Goal: Task Accomplishment & Management: Manage account settings

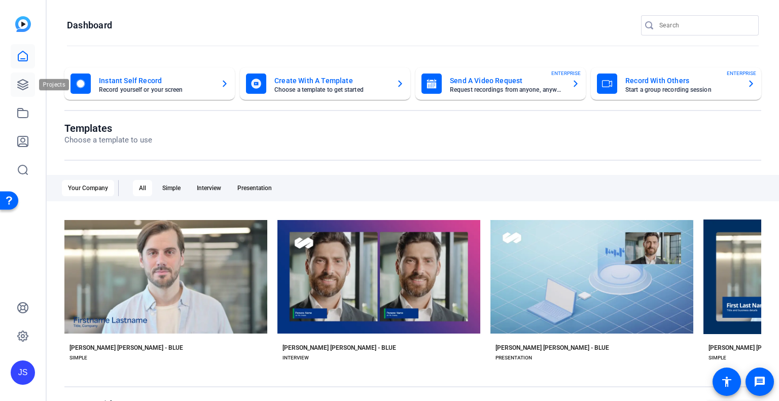
click at [25, 80] on icon at bounding box center [23, 85] width 12 height 12
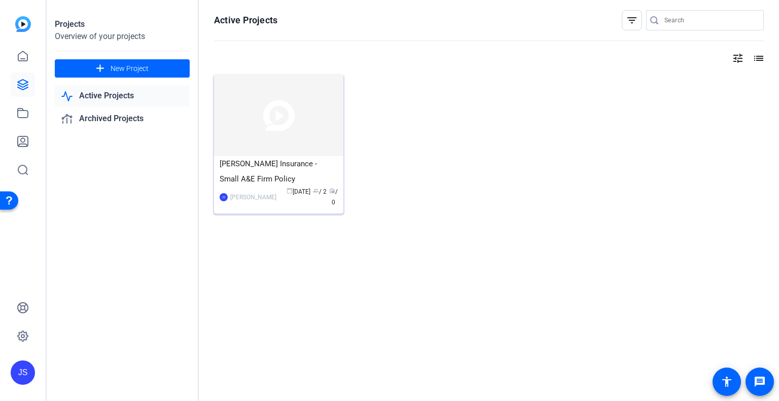
click at [262, 173] on div "[PERSON_NAME] Insurance - Small A&E Firm Policy" at bounding box center [279, 171] width 118 height 30
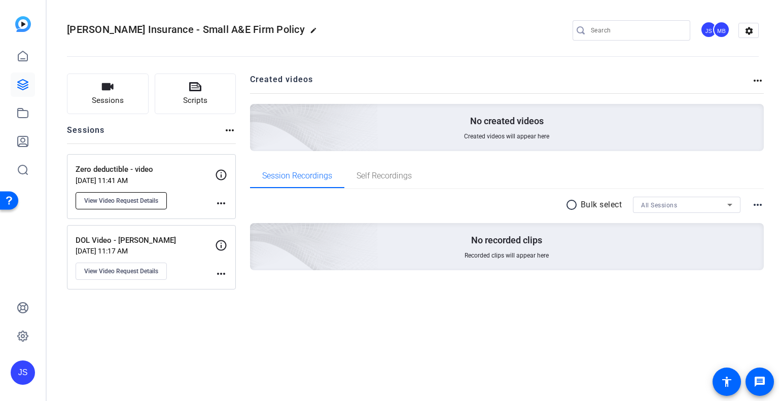
click at [147, 198] on span "View Video Request Details" at bounding box center [121, 201] width 74 height 8
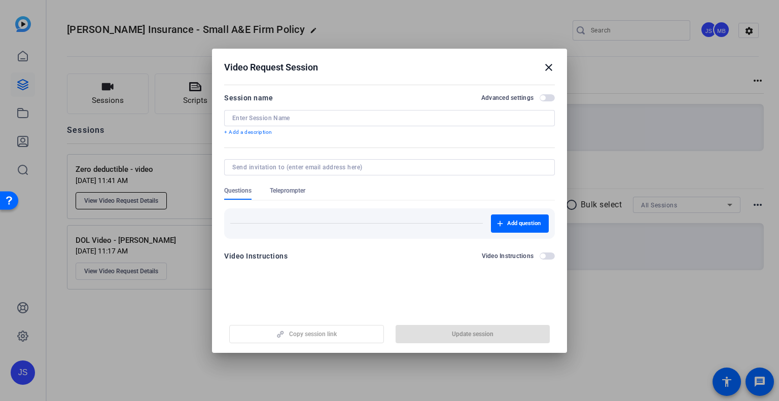
type input "Zero deductible - video"
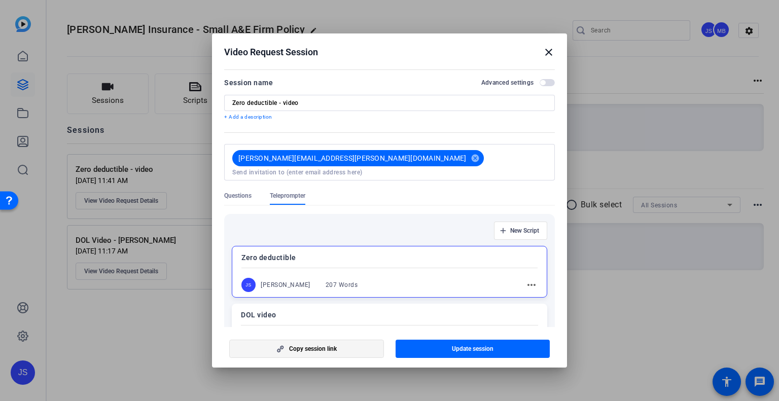
click at [294, 353] on span "button" at bounding box center [307, 349] width 154 height 24
click at [548, 53] on mat-icon "close" at bounding box center [548, 52] width 12 height 12
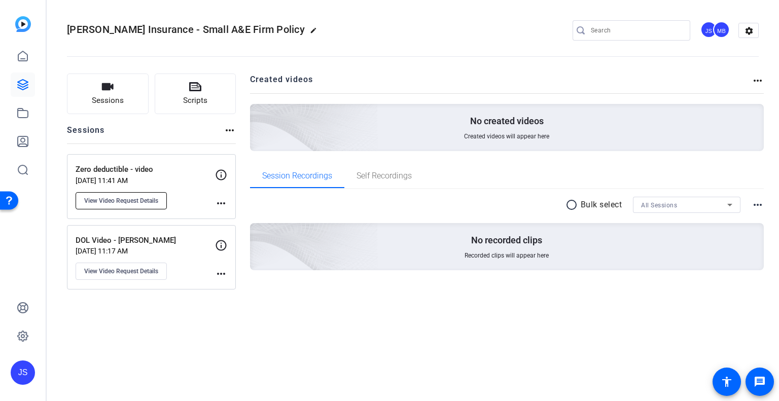
click at [147, 198] on span "View Video Request Details" at bounding box center [121, 201] width 74 height 8
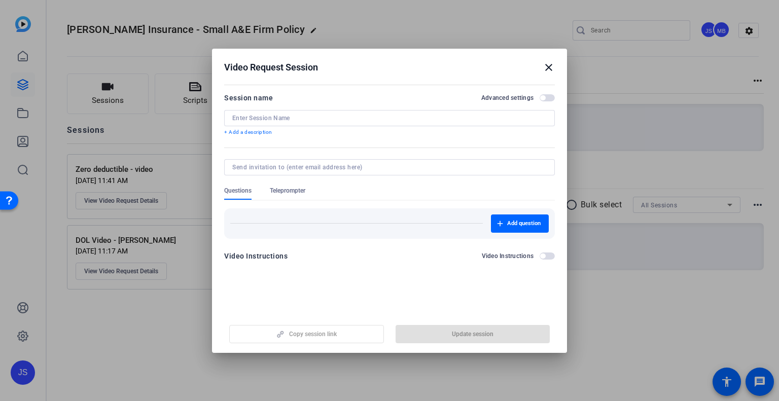
type input "Zero deductible - video"
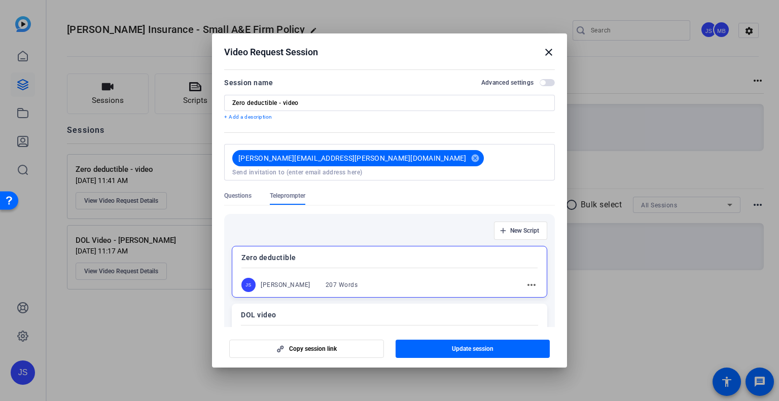
click at [543, 50] on mat-icon "close" at bounding box center [548, 52] width 12 height 12
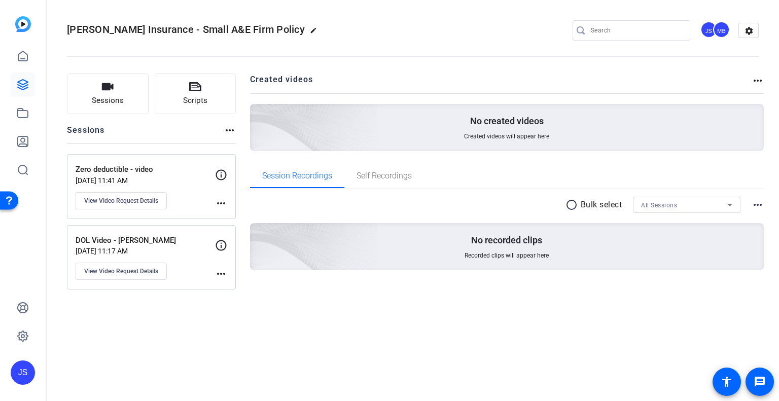
click at [191, 174] on p "Zero deductible - video" at bounding box center [145, 170] width 139 height 12
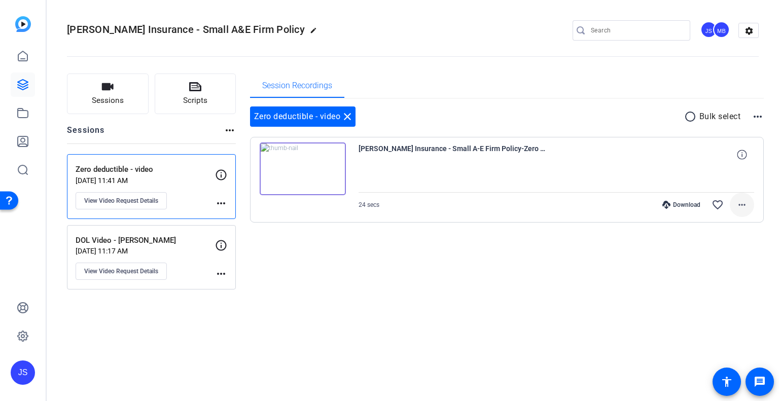
click at [739, 200] on mat-icon "more_horiz" at bounding box center [742, 205] width 12 height 12
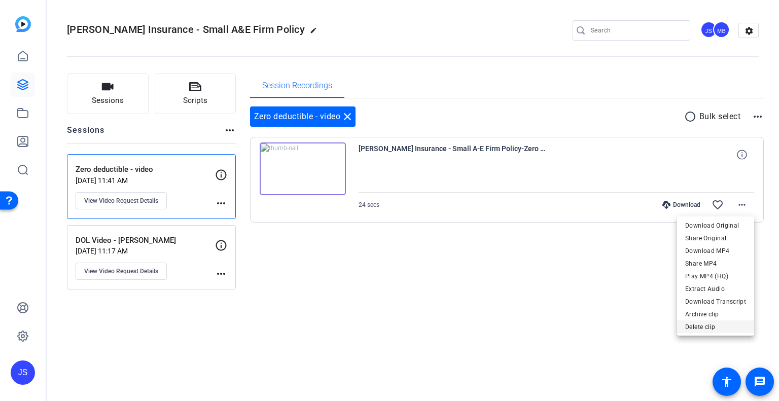
click at [707, 326] on span "Delete clip" at bounding box center [715, 327] width 61 height 12
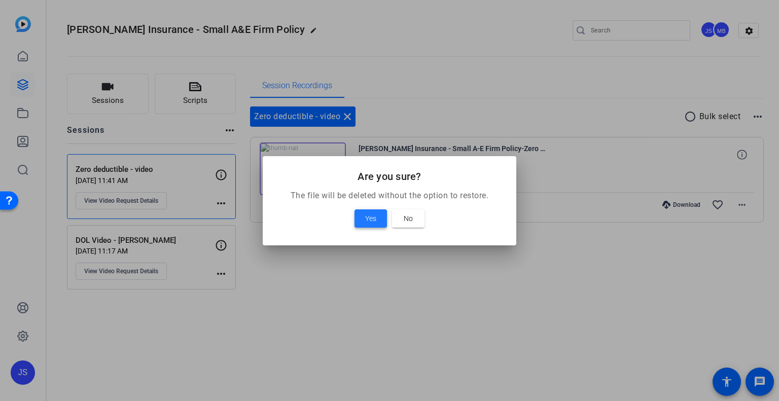
click at [363, 217] on span at bounding box center [370, 218] width 32 height 24
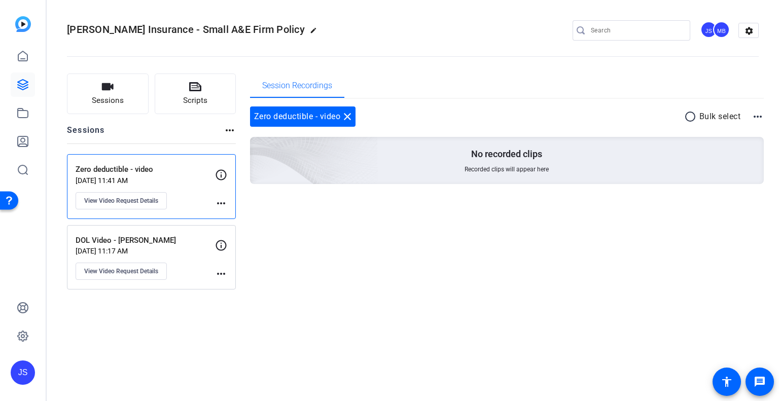
click at [219, 203] on mat-icon "more_horiz" at bounding box center [221, 203] width 12 height 12
click at [179, 178] on div at bounding box center [389, 200] width 779 height 401
click at [149, 176] on p "[DATE] 11:41 AM" at bounding box center [145, 180] width 139 height 8
click at [137, 199] on span "View Video Request Details" at bounding box center [121, 201] width 74 height 8
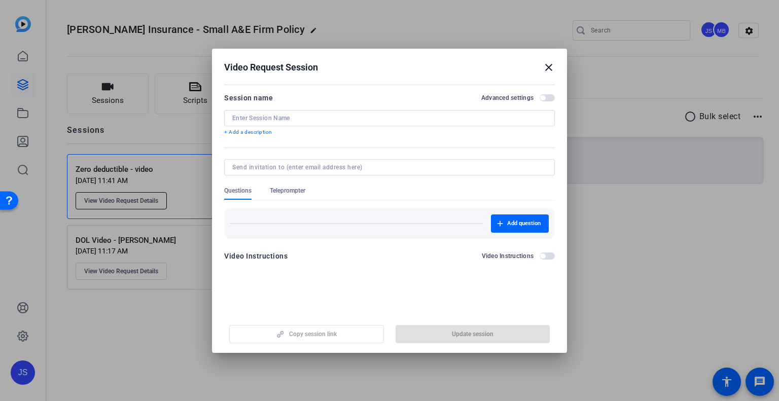
type input "Zero deductible - video"
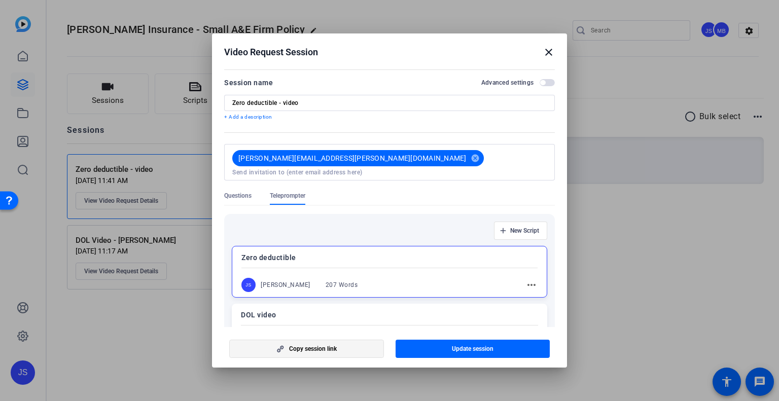
click at [328, 353] on span "button" at bounding box center [307, 349] width 154 height 24
click at [354, 346] on span "button" at bounding box center [307, 349] width 154 height 24
click at [548, 53] on mat-icon "close" at bounding box center [548, 52] width 12 height 12
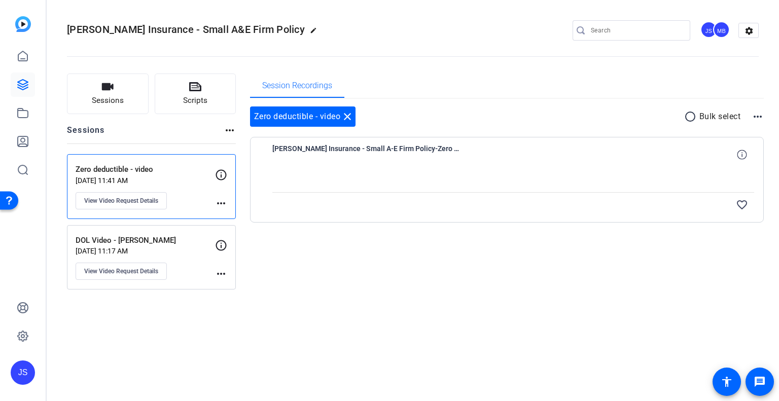
click at [193, 252] on p "[DATE] 11:17 AM" at bounding box center [145, 251] width 139 height 8
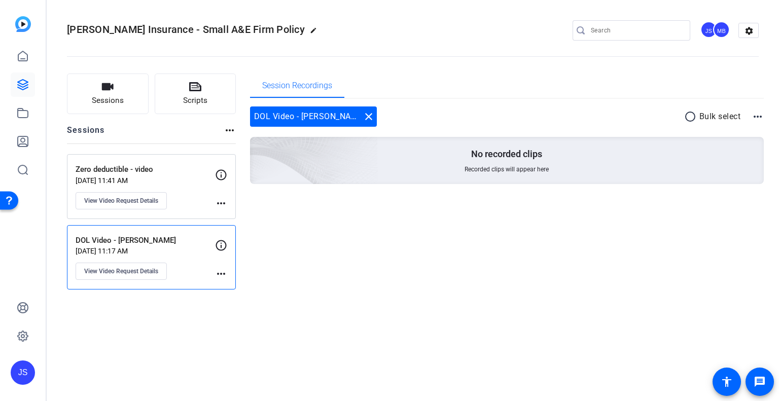
click at [197, 192] on div "Zero deductible - video Sep 26, 2025 @ 11:41 AM View Video Request Details" at bounding box center [145, 187] width 139 height 46
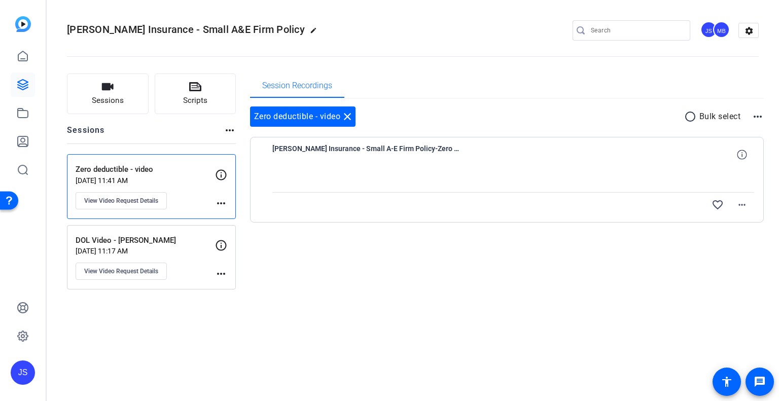
click at [389, 172] on div at bounding box center [513, 179] width 482 height 25
click at [736, 201] on mat-icon "more_horiz" at bounding box center [742, 205] width 12 height 12
click at [697, 276] on span "Delete clip" at bounding box center [719, 276] width 54 height 12
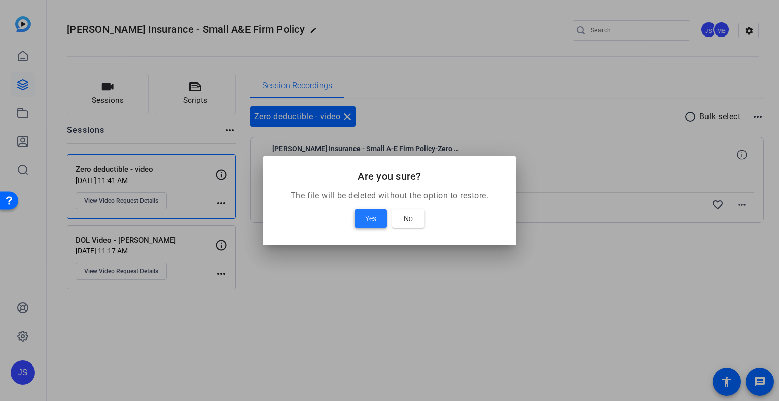
click at [377, 216] on span at bounding box center [370, 218] width 32 height 24
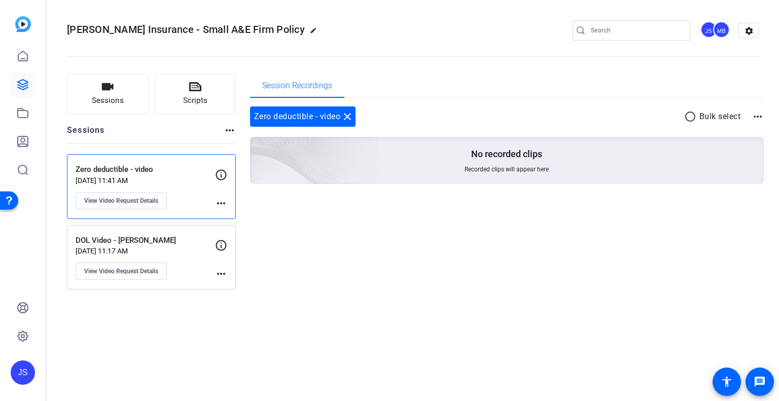
click at [158, 245] on div "DOL Video - Julia Sep 26, 2025 @ 11:17 AM View Video Request Details" at bounding box center [145, 258] width 139 height 46
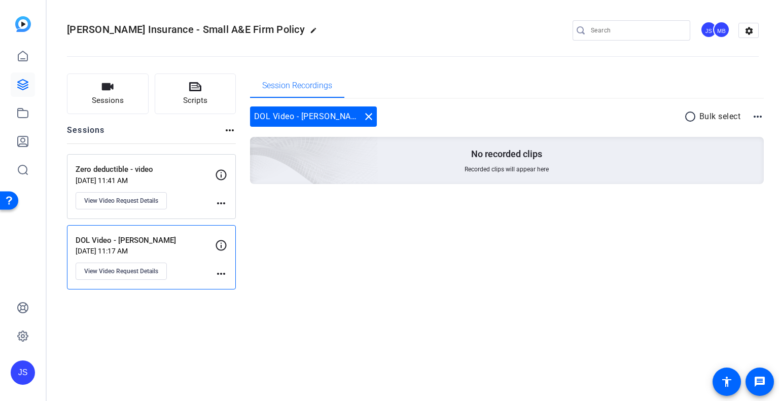
click at [219, 275] on mat-icon "more_horiz" at bounding box center [221, 274] width 12 height 12
click at [157, 271] on div at bounding box center [389, 200] width 779 height 401
click at [157, 271] on span "View Video Request Details" at bounding box center [121, 271] width 74 height 8
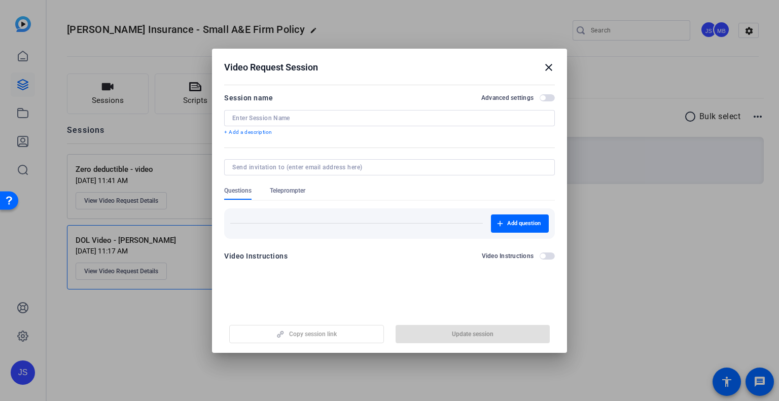
type input "DOL Video - [PERSON_NAME]"
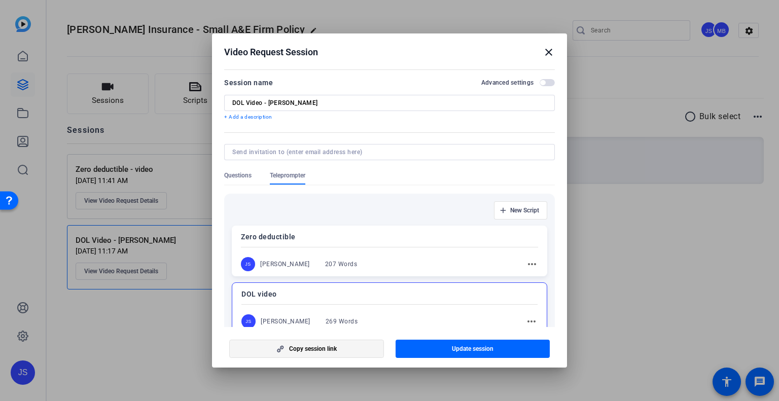
click at [294, 345] on span "Copy session link" at bounding box center [313, 349] width 48 height 8
click at [551, 54] on mat-icon "close" at bounding box center [548, 52] width 12 height 12
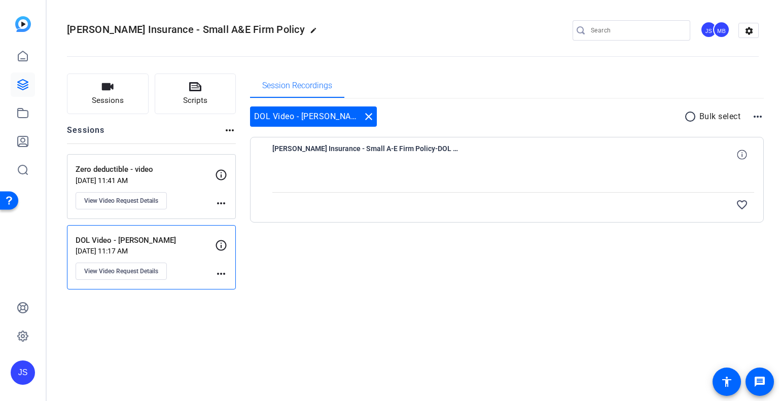
click at [184, 193] on div "Zero deductible - video Sep 26, 2025 @ 11:41 AM View Video Request Details" at bounding box center [145, 187] width 139 height 46
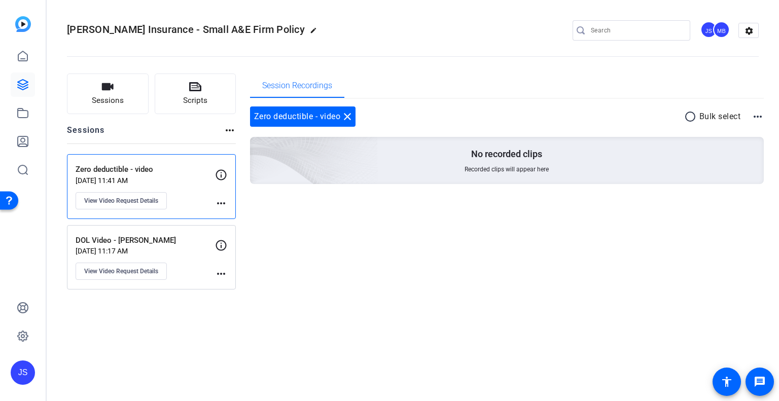
click at [183, 251] on p "[DATE] 11:17 AM" at bounding box center [145, 251] width 139 height 8
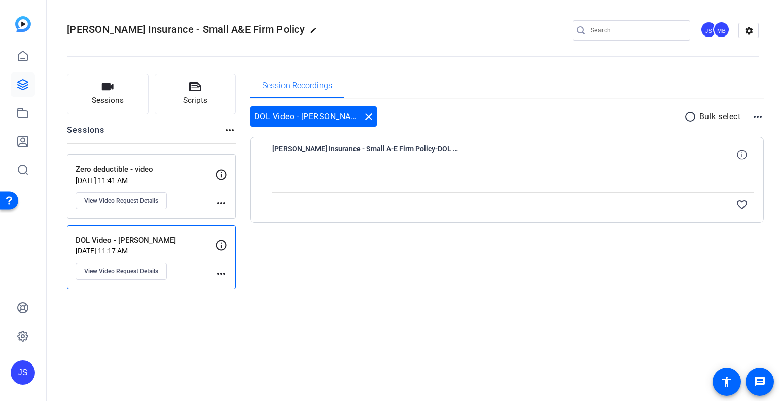
click at [762, 118] on mat-icon "more_horiz" at bounding box center [757, 117] width 12 height 12
click at [762, 118] on div at bounding box center [389, 200] width 779 height 401
click at [283, 183] on div at bounding box center [513, 179] width 482 height 25
click at [162, 208] on button "View Video Request Details" at bounding box center [121, 200] width 91 height 17
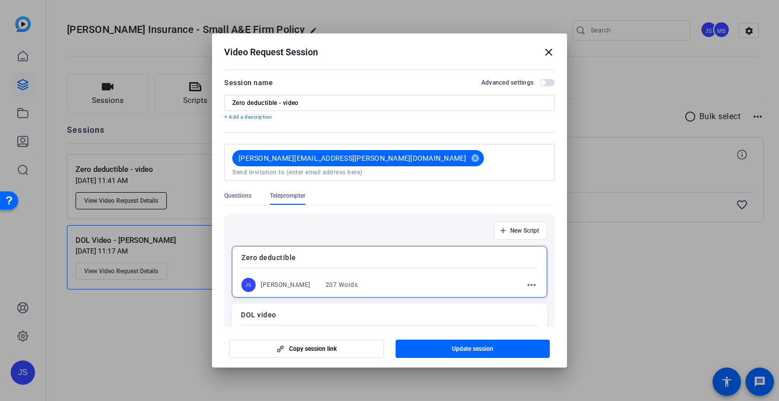
click at [179, 203] on div at bounding box center [389, 200] width 779 height 401
click at [549, 54] on mat-icon "close" at bounding box center [548, 52] width 12 height 12
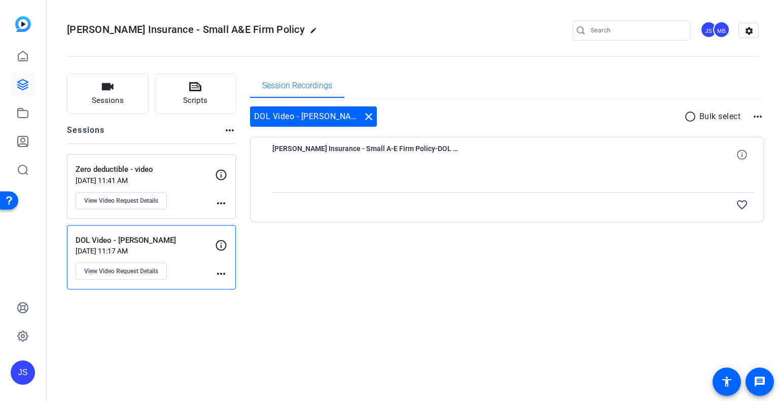
click at [190, 199] on div "Zero deductible - video Sep 26, 2025 @ 11:41 AM View Video Request Details" at bounding box center [145, 187] width 139 height 46
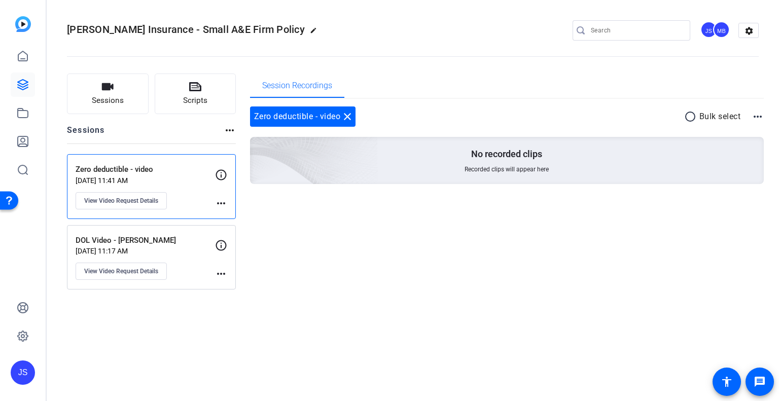
click at [193, 251] on p "[DATE] 11:17 AM" at bounding box center [145, 251] width 139 height 8
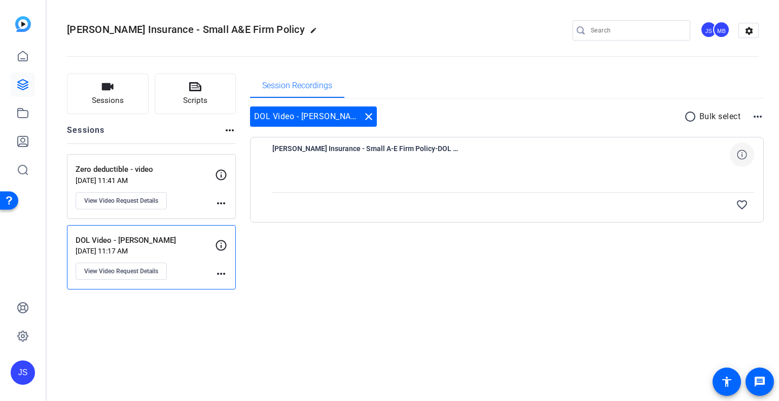
click at [743, 155] on icon at bounding box center [742, 155] width 10 height 10
click at [742, 159] on mat-icon "close" at bounding box center [742, 155] width 12 height 13
click at [184, 190] on div "Zero deductible - video Sep 26, 2025 @ 11:41 AM View Video Request Details" at bounding box center [145, 187] width 139 height 46
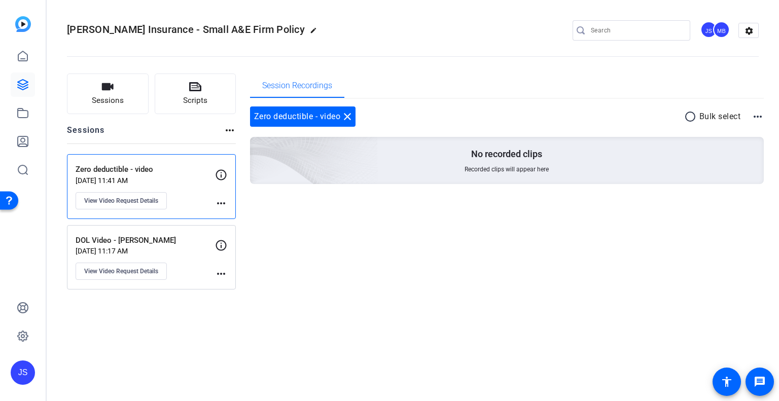
click at [194, 247] on p "[DATE] 11:17 AM" at bounding box center [145, 251] width 139 height 8
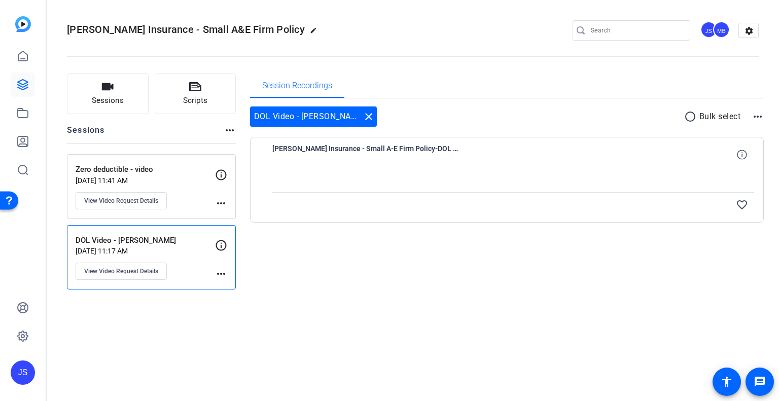
click at [188, 186] on div "Zero deductible - video Sep 26, 2025 @ 11:41 AM View Video Request Details" at bounding box center [145, 187] width 139 height 46
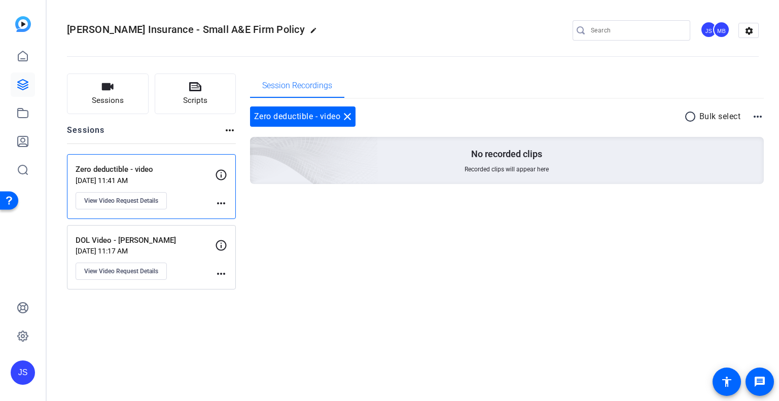
click at [193, 239] on p "DOL Video - [PERSON_NAME]" at bounding box center [145, 241] width 139 height 12
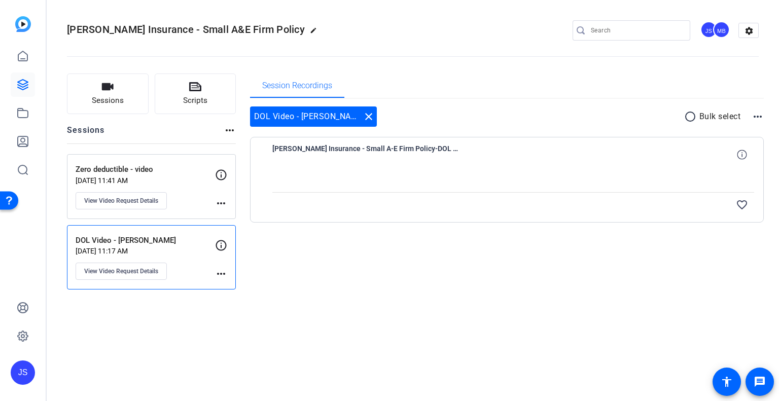
click at [661, 175] on div at bounding box center [513, 179] width 482 height 25
click at [746, 153] on icon at bounding box center [742, 155] width 10 height 10
click at [746, 153] on mat-icon "close" at bounding box center [742, 155] width 12 height 13
click at [171, 176] on p "[DATE] 11:41 AM" at bounding box center [145, 180] width 139 height 8
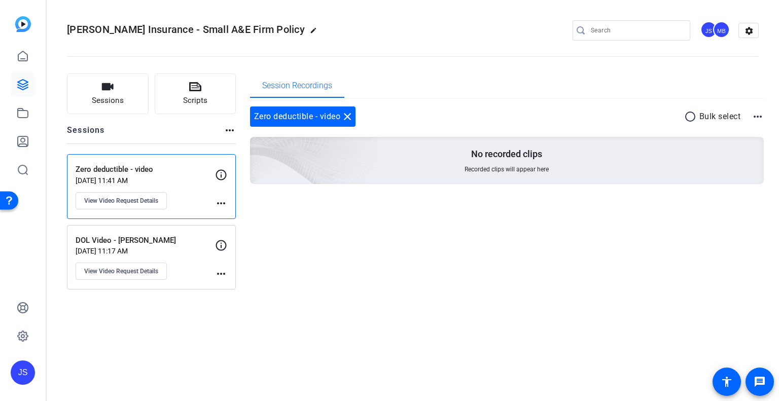
click at [180, 253] on p "[DATE] 11:17 AM" at bounding box center [145, 251] width 139 height 8
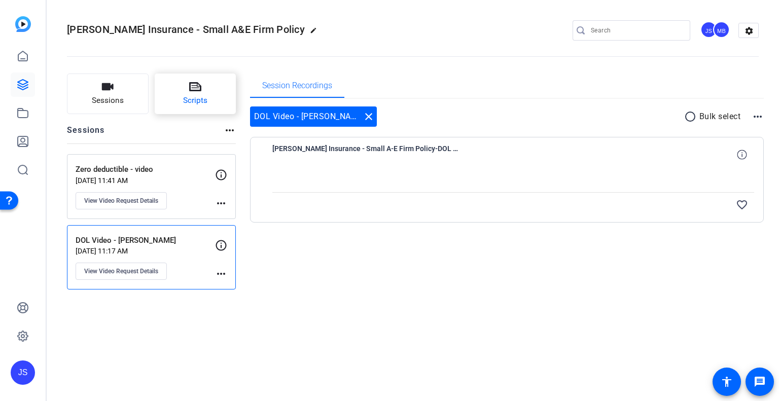
click at [213, 107] on button "Scripts" at bounding box center [196, 94] width 82 height 41
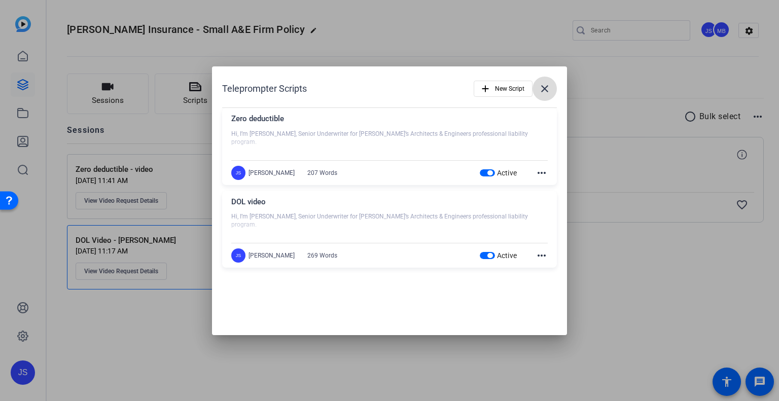
click at [546, 89] on mat-icon "close" at bounding box center [544, 89] width 12 height 12
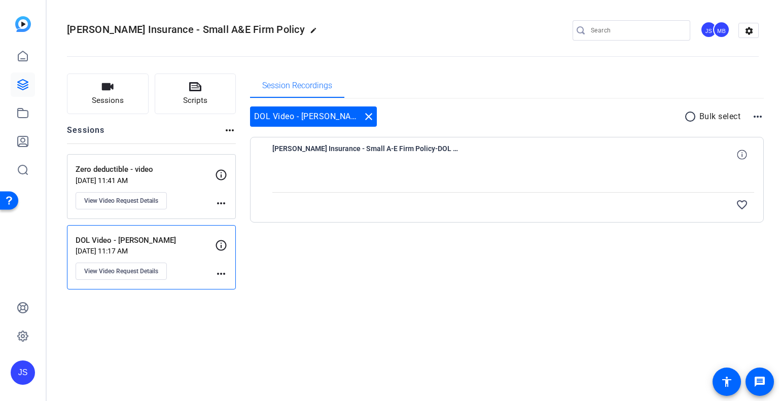
click at [183, 172] on p "Zero deductible - video" at bounding box center [145, 170] width 139 height 12
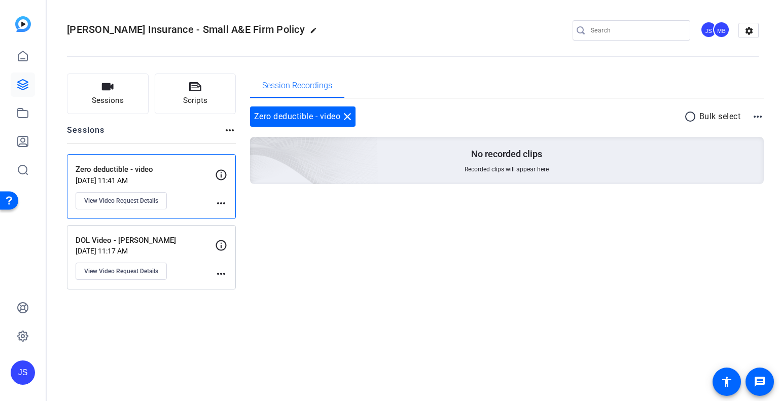
click at [187, 237] on p "DOL Video - [PERSON_NAME]" at bounding box center [145, 241] width 139 height 12
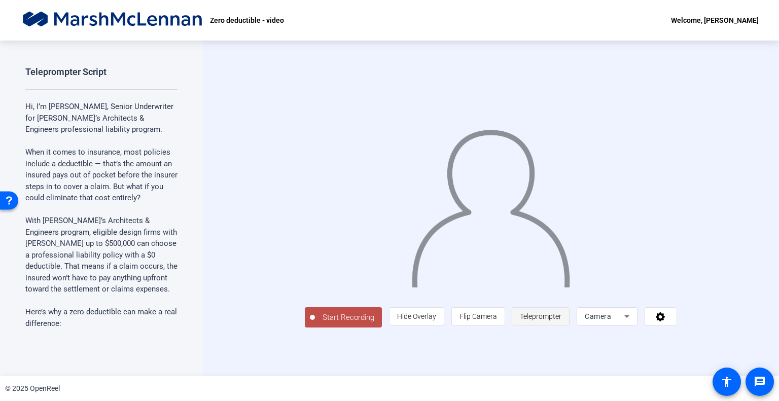
click at [561, 320] on span "Teleprompter" at bounding box center [541, 316] width 42 height 8
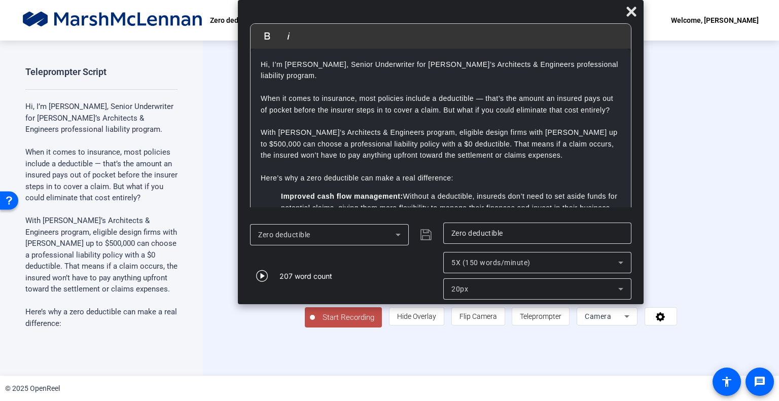
drag, startPoint x: 467, startPoint y: 16, endPoint x: 519, endPoint y: 8, distance: 52.3
click at [519, 8] on div at bounding box center [441, 14] width 406 height 18
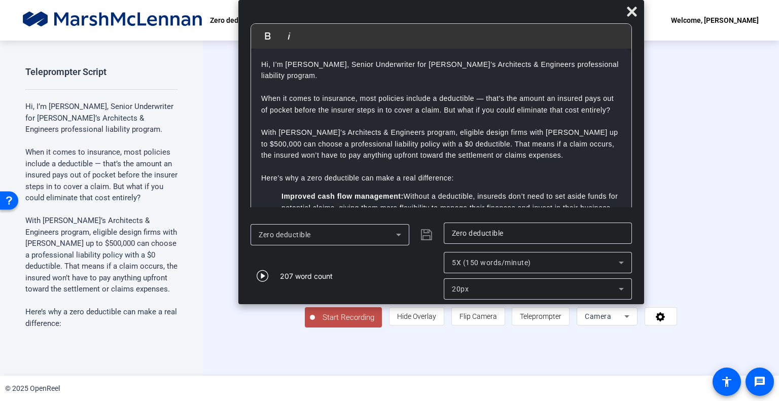
click at [324, 240] on div "Zero deductible" at bounding box center [327, 235] width 137 height 12
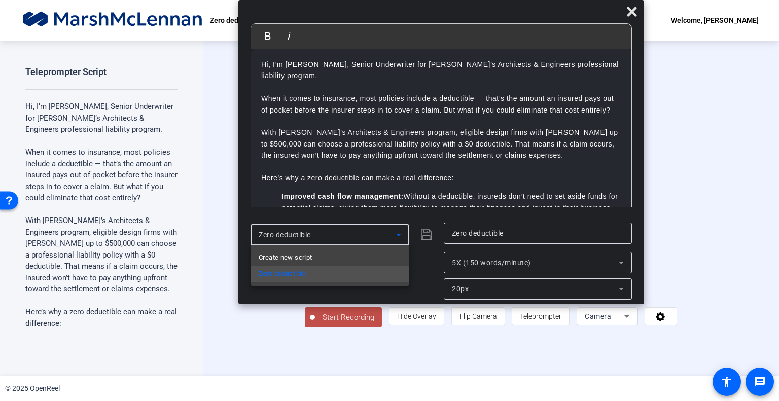
click at [324, 240] on div at bounding box center [389, 200] width 779 height 401
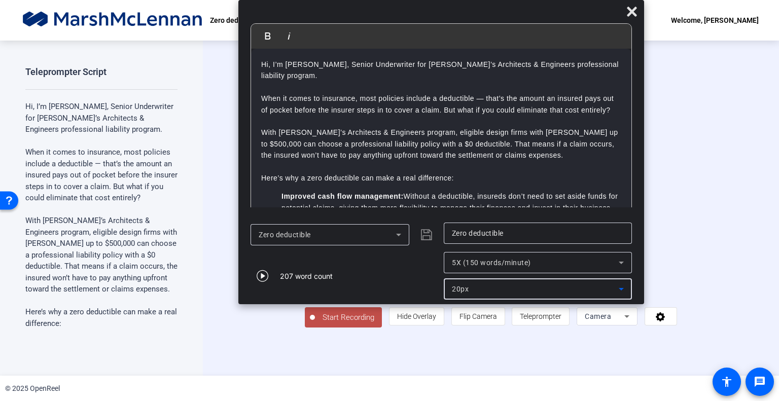
click at [473, 283] on div "20px" at bounding box center [535, 289] width 167 height 12
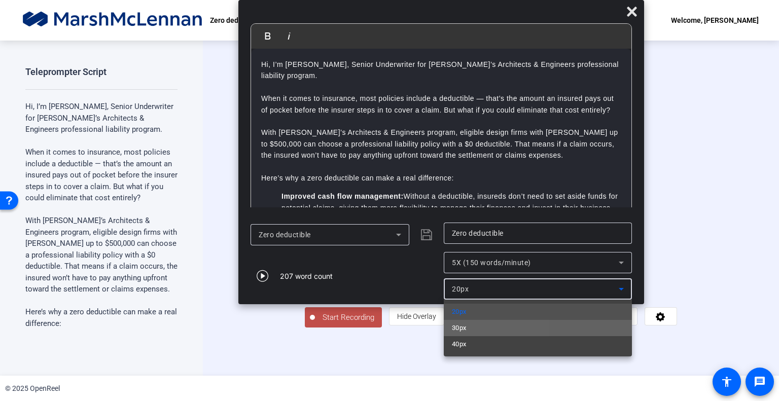
click at [461, 325] on span "30px" at bounding box center [459, 328] width 15 height 12
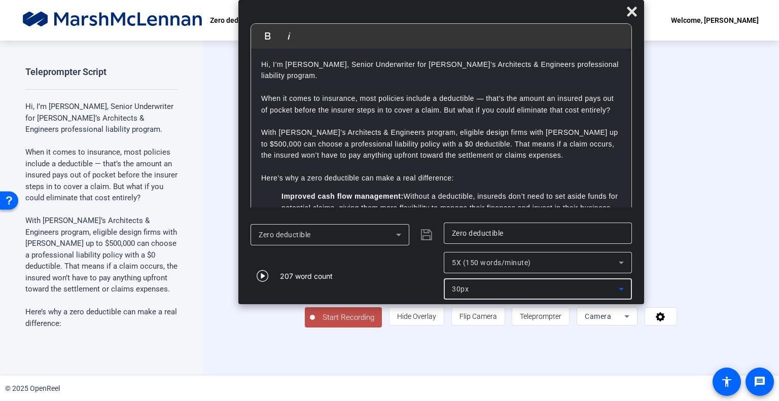
click at [474, 295] on div "30px" at bounding box center [535, 289] width 167 height 12
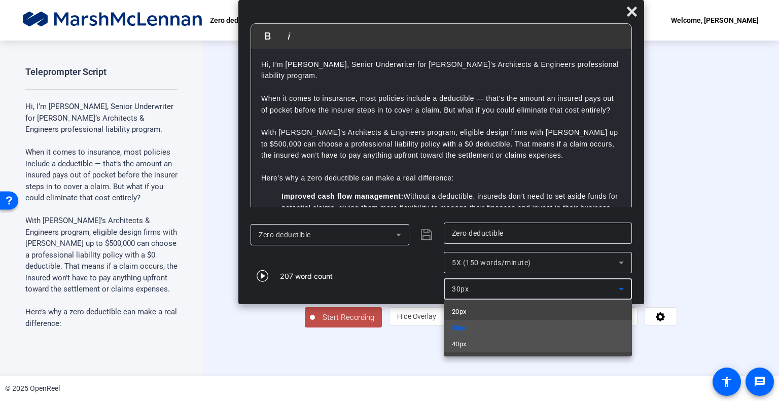
click at [460, 342] on span "40px" at bounding box center [459, 344] width 15 height 12
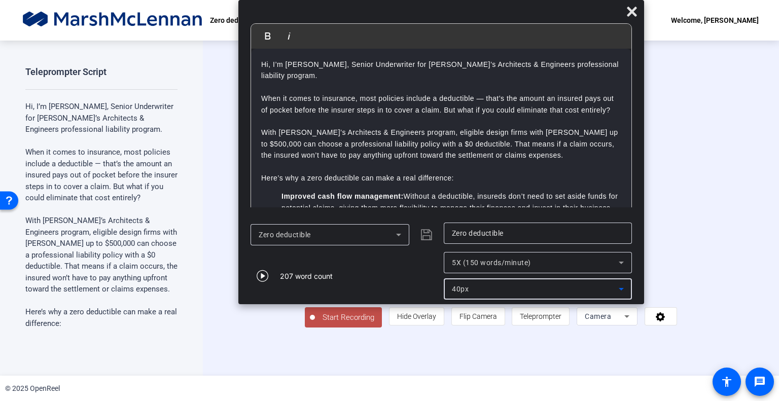
click at [463, 295] on div "40px" at bounding box center [535, 289] width 167 height 12
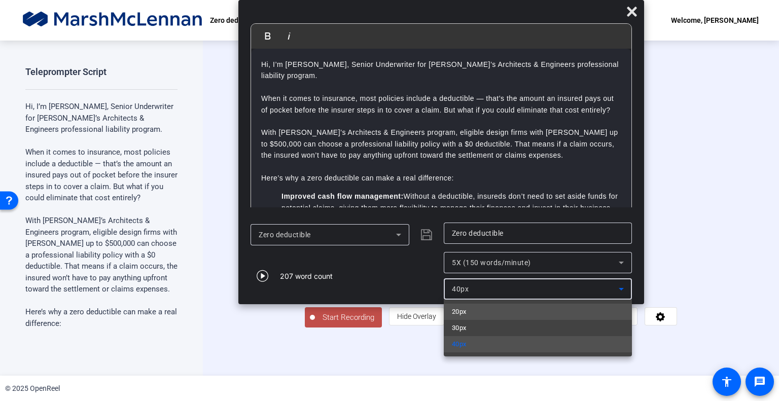
click at [463, 310] on span "20px" at bounding box center [459, 312] width 15 height 12
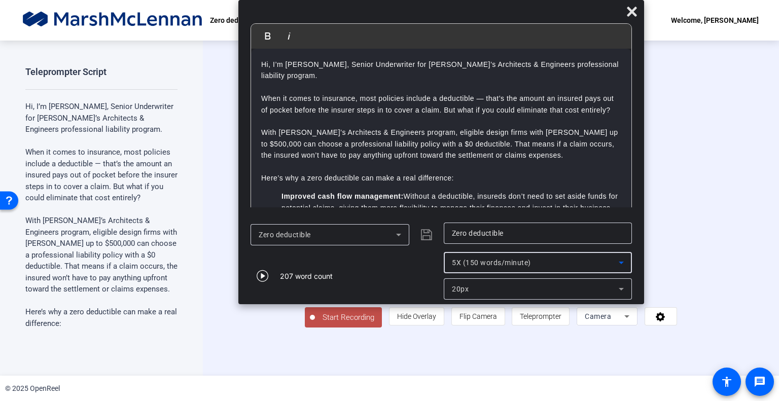
click at [479, 262] on span "5X (150 words/minute)" at bounding box center [491, 263] width 79 height 8
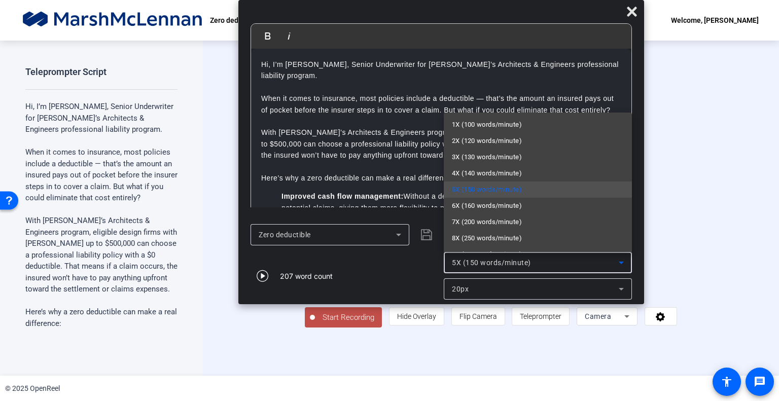
click at [479, 262] on div at bounding box center [389, 200] width 779 height 401
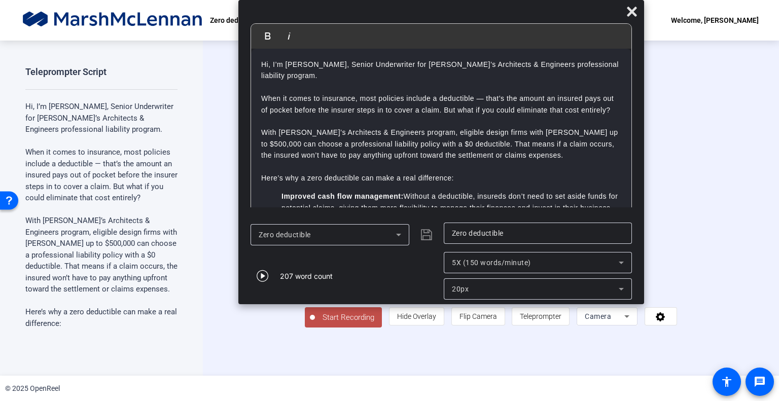
click at [315, 323] on span "Start Recording" at bounding box center [348, 318] width 67 height 12
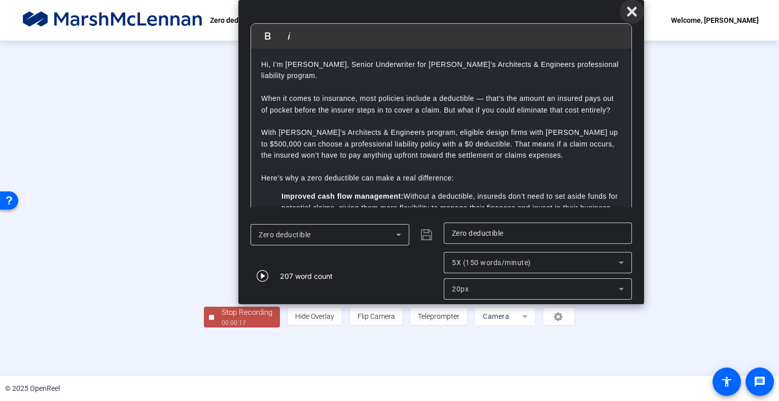
click at [627, 8] on icon at bounding box center [632, 12] width 12 height 12
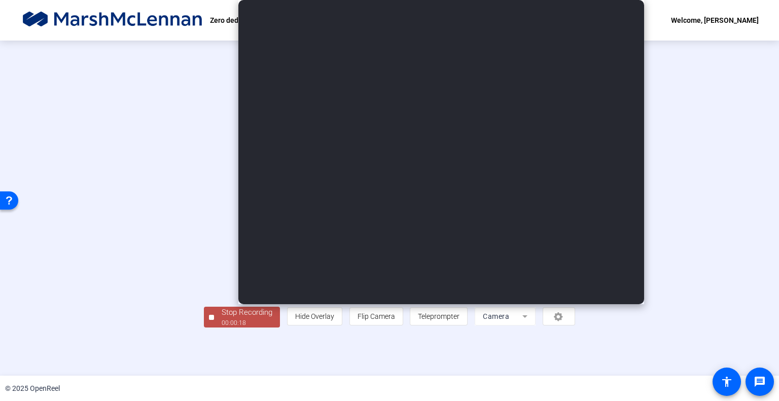
scroll to position [4, 0]
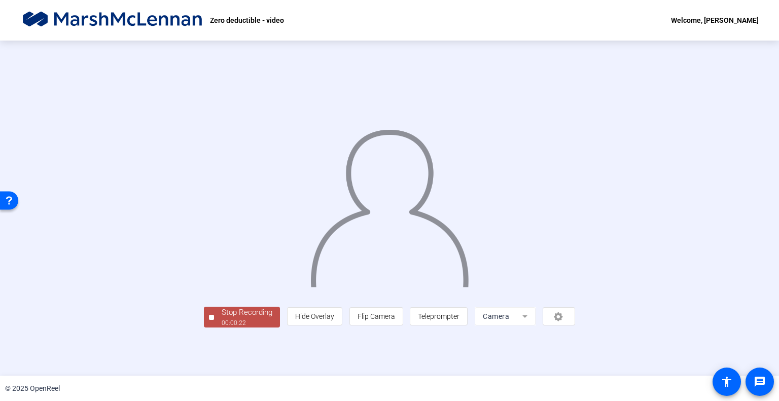
click at [222, 318] on div "Stop Recording" at bounding box center [247, 313] width 51 height 12
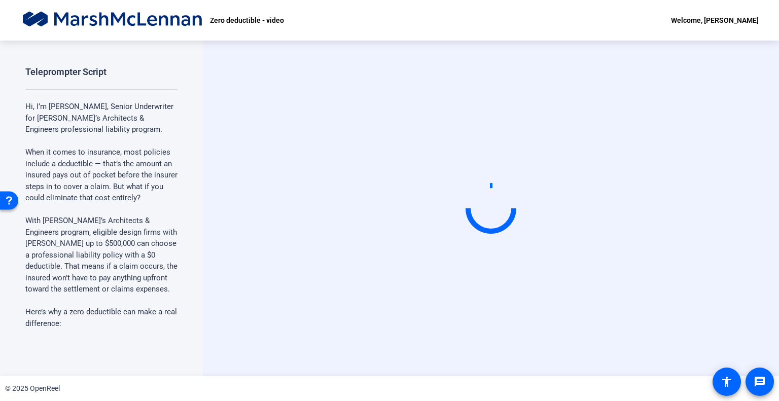
scroll to position [0, 0]
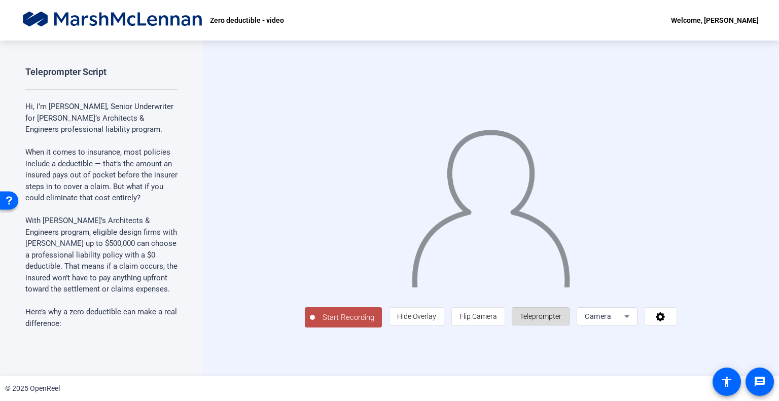
click at [561, 320] on span "Teleprompter" at bounding box center [541, 316] width 42 height 8
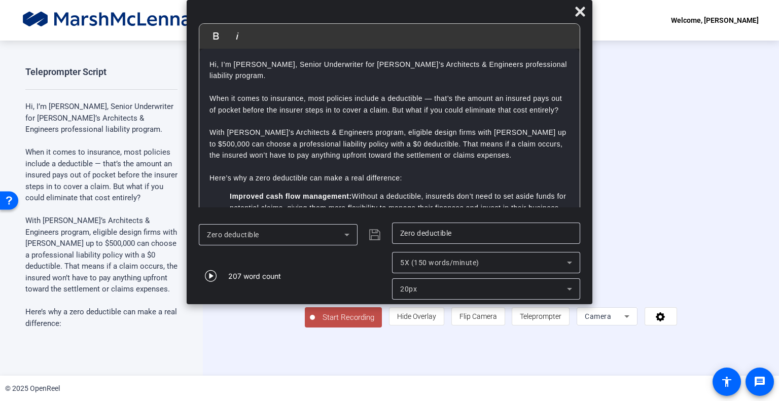
click at [505, 262] on div "5X (150 words/minute)" at bounding box center [483, 263] width 167 height 12
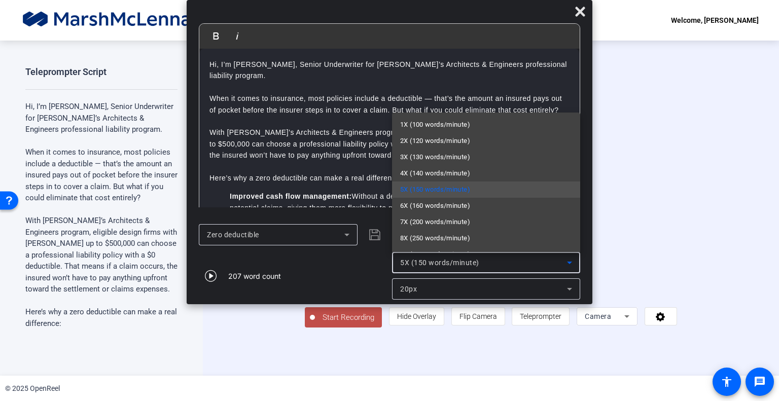
scroll to position [14, 0]
click at [527, 265] on div at bounding box center [389, 200] width 779 height 401
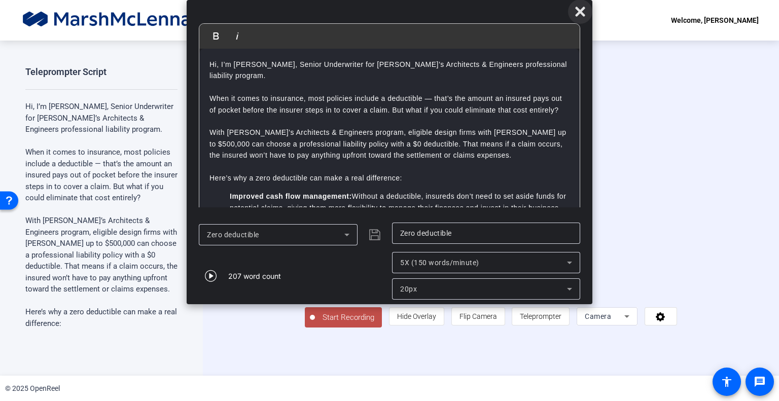
click at [578, 12] on icon at bounding box center [580, 12] width 10 height 10
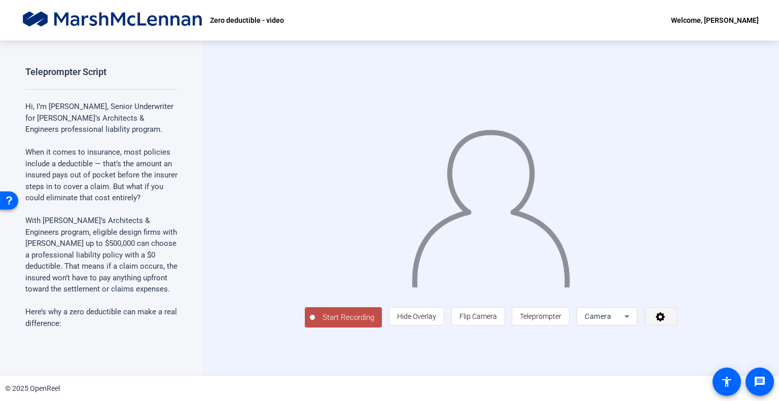
click at [676, 329] on span at bounding box center [660, 316] width 31 height 24
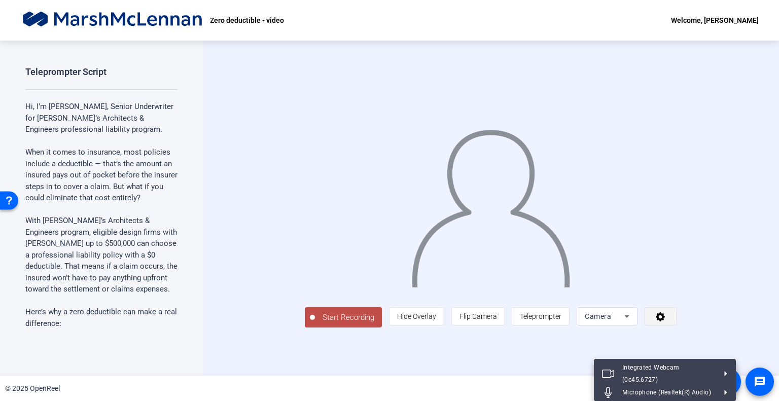
click at [710, 350] on div at bounding box center [389, 200] width 779 height 401
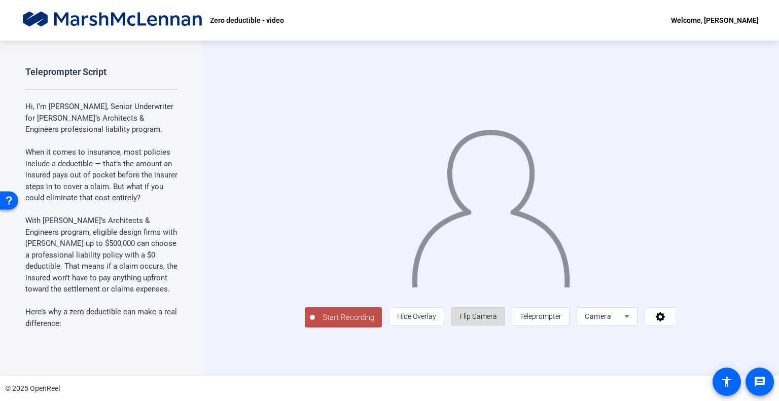
click at [497, 320] on span "Flip Camera" at bounding box center [478, 316] width 38 height 8
click at [436, 320] on span "Hide Overlay" at bounding box center [416, 316] width 39 height 8
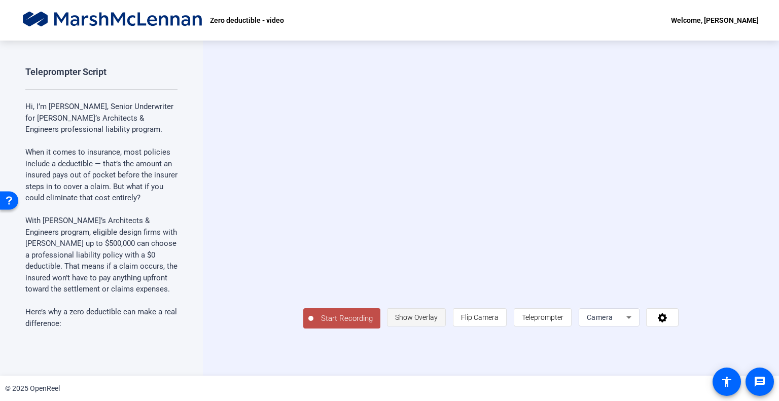
click at [438, 321] on span "Show Overlay" at bounding box center [416, 317] width 43 height 8
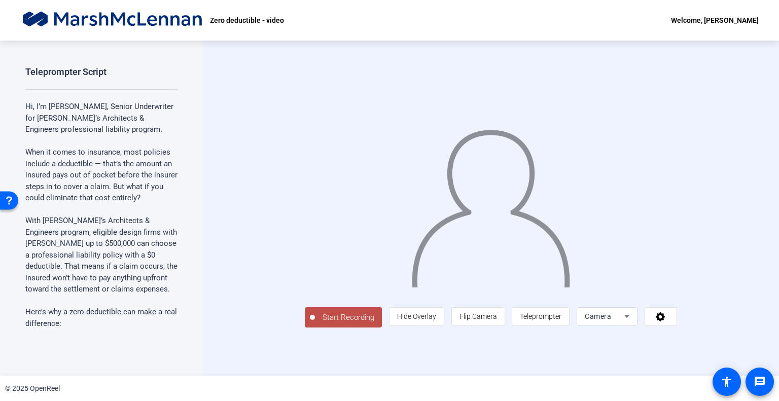
click at [308, 328] on button "Start Recording" at bounding box center [343, 317] width 77 height 20
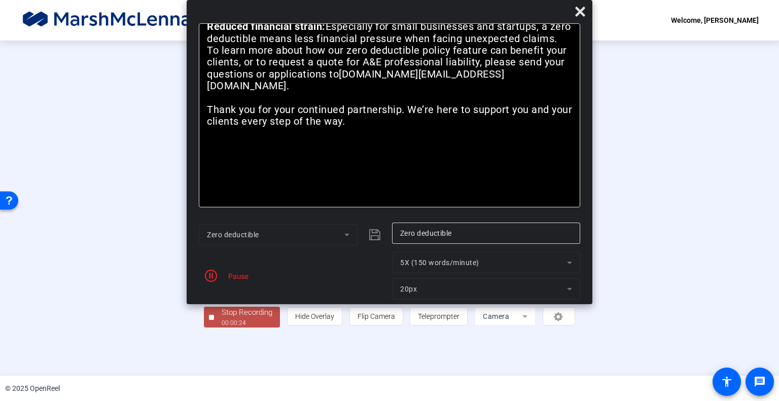
click at [430, 266] on mat-form-field "5X (150 words/minute)" at bounding box center [486, 262] width 188 height 21
click at [427, 262] on mat-form-field "5X (150 words/minute)" at bounding box center [486, 262] width 188 height 21
click at [231, 277] on div "Pause" at bounding box center [235, 276] width 25 height 11
click at [210, 277] on icon "button" at bounding box center [211, 276] width 12 height 12
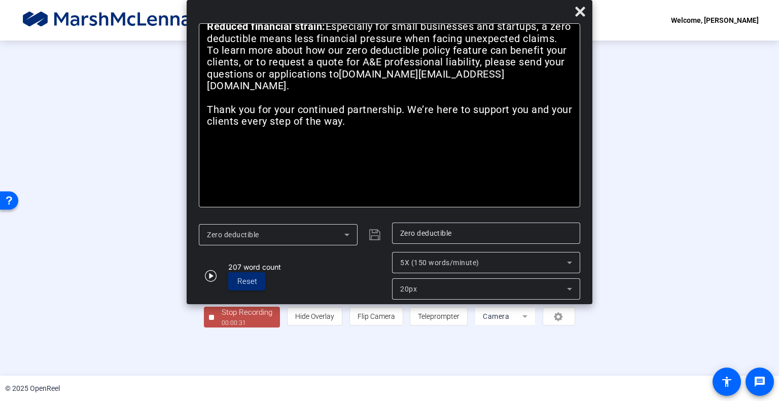
click at [445, 264] on span "5X (150 words/minute)" at bounding box center [439, 263] width 79 height 8
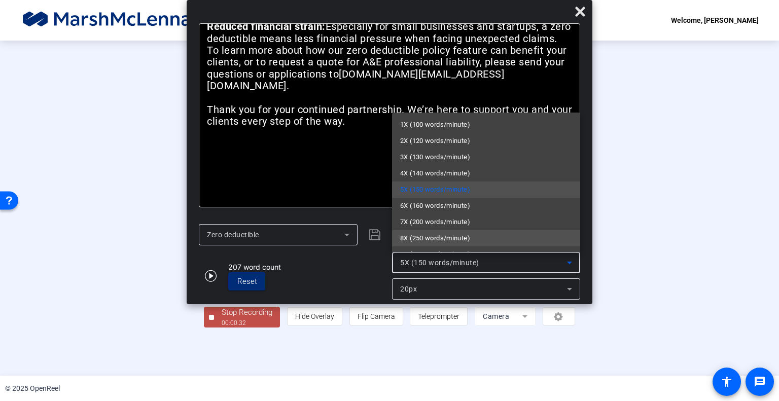
click at [439, 236] on span "8X (250 words/minute)" at bounding box center [435, 238] width 70 height 12
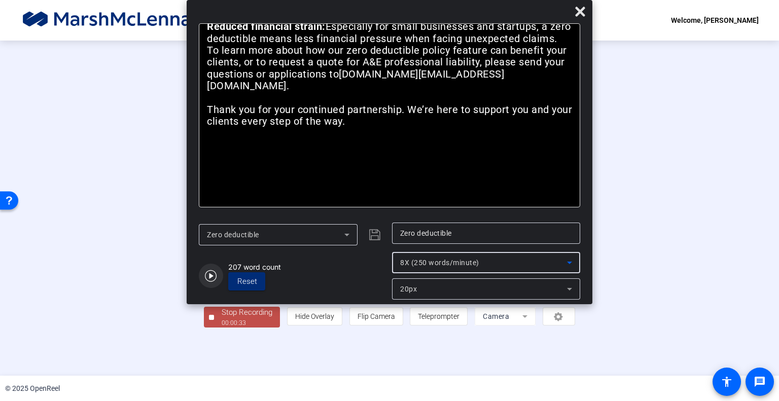
click at [210, 276] on icon "button" at bounding box center [211, 276] width 12 height 12
click at [406, 258] on div "8X (250 words/minute)" at bounding box center [483, 263] width 167 height 12
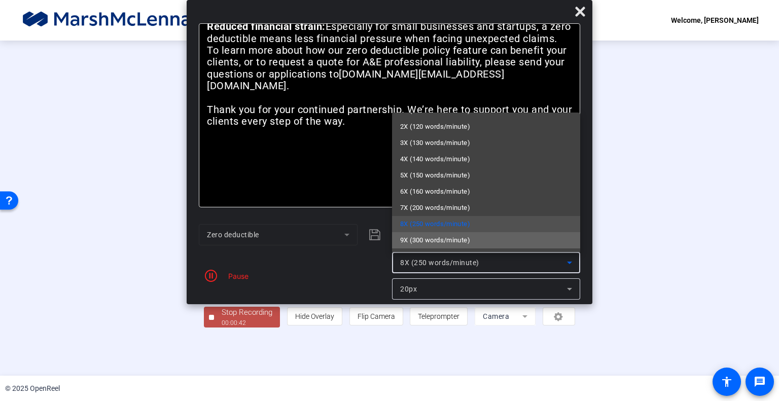
click at [501, 242] on mat-option "9X (300 words/minute)" at bounding box center [486, 240] width 188 height 16
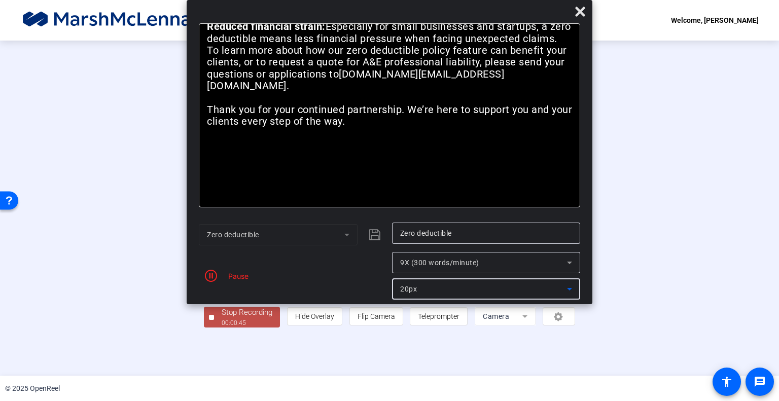
click at [414, 288] on span "20px" at bounding box center [408, 289] width 17 height 8
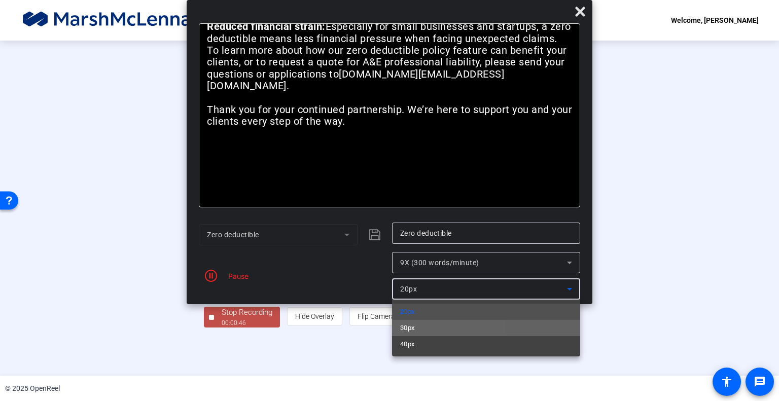
click at [414, 322] on span "30px" at bounding box center [407, 328] width 15 height 12
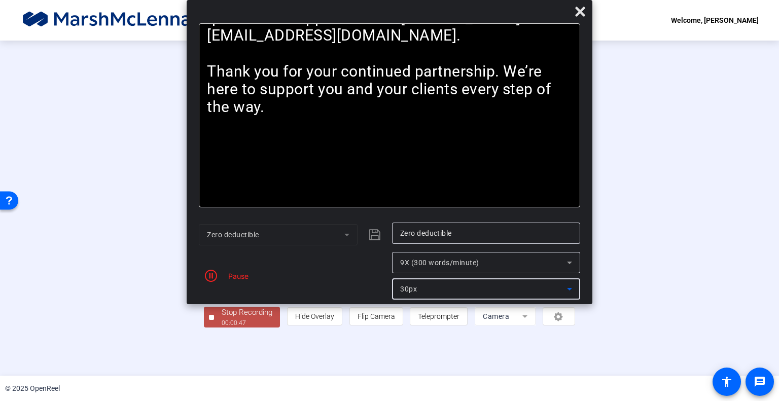
click at [425, 259] on span "9X (300 words/minute)" at bounding box center [439, 263] width 79 height 8
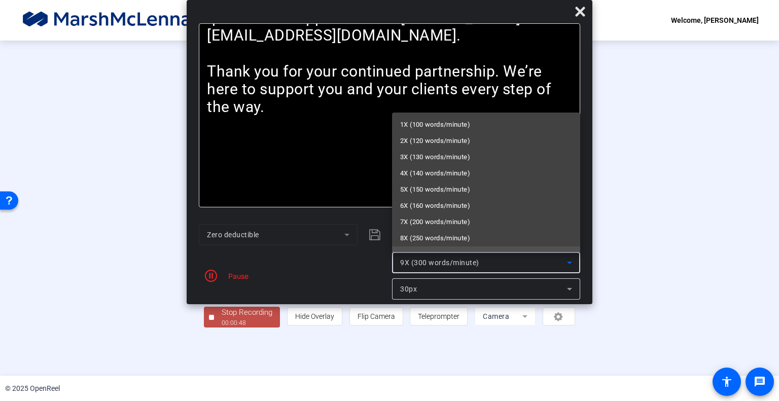
scroll to position [10, 0]
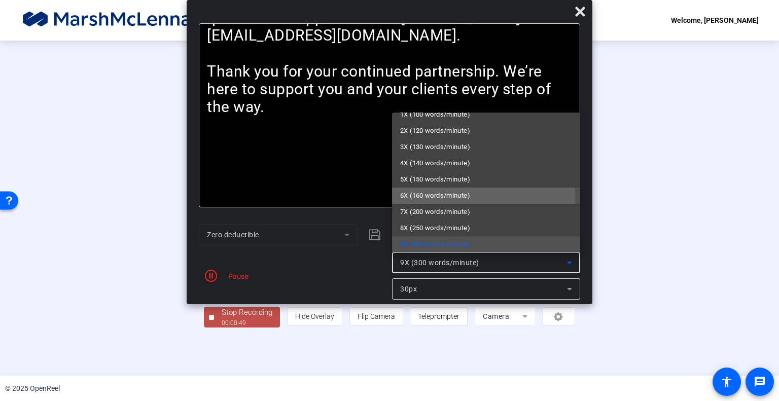
click at [436, 197] on span "6X (160 words/minute)" at bounding box center [435, 196] width 70 height 12
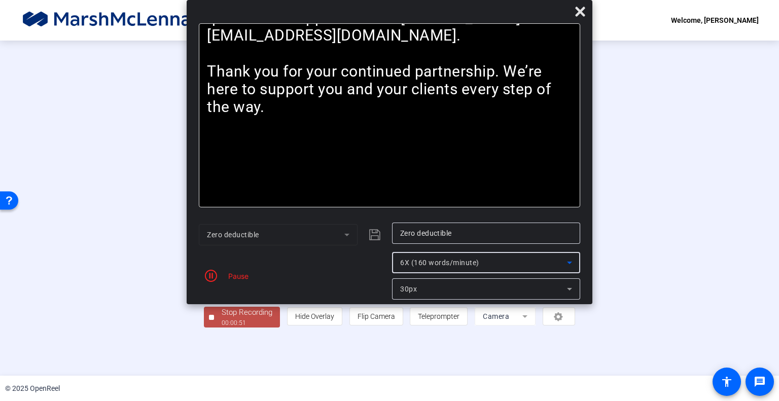
click at [408, 285] on span "30px" at bounding box center [408, 289] width 17 height 8
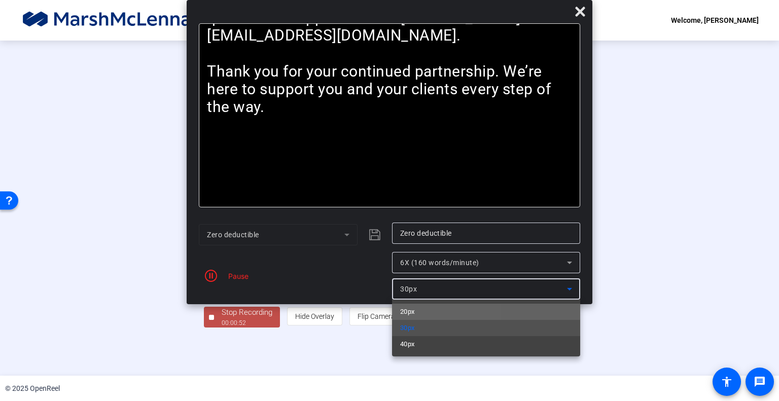
click at [412, 306] on span "20px" at bounding box center [407, 312] width 15 height 12
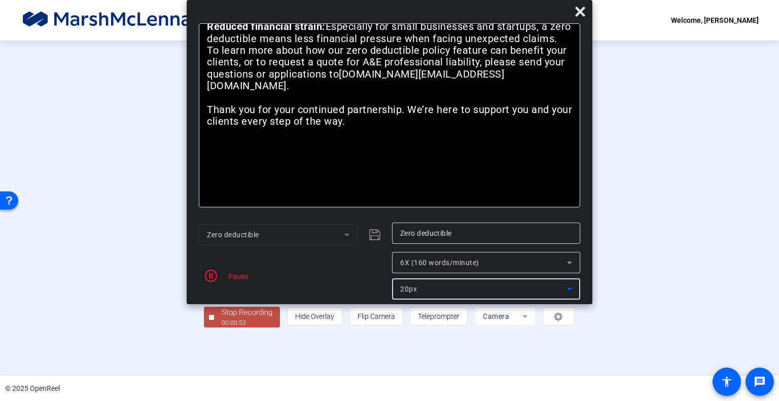
click at [416, 289] on span "20px" at bounding box center [408, 289] width 17 height 8
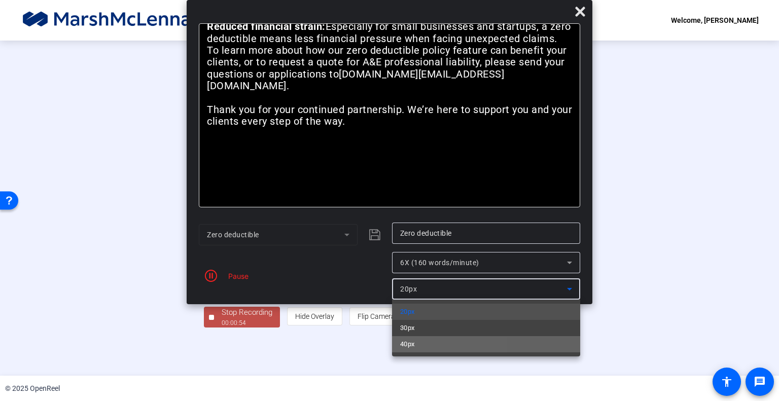
click at [415, 339] on span "40px" at bounding box center [407, 344] width 15 height 12
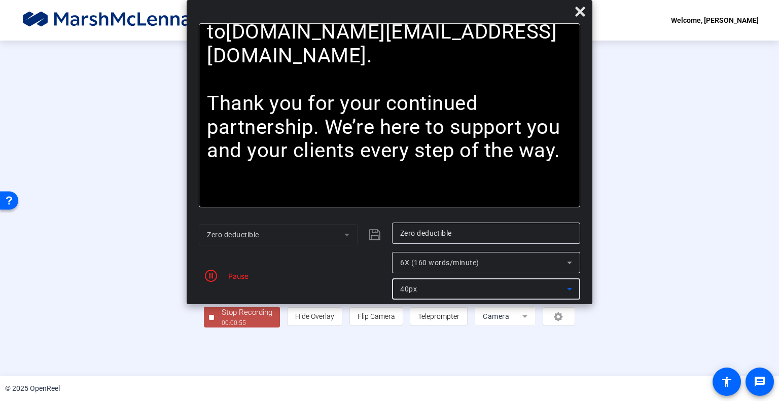
click at [409, 285] on span "40px" at bounding box center [408, 289] width 17 height 8
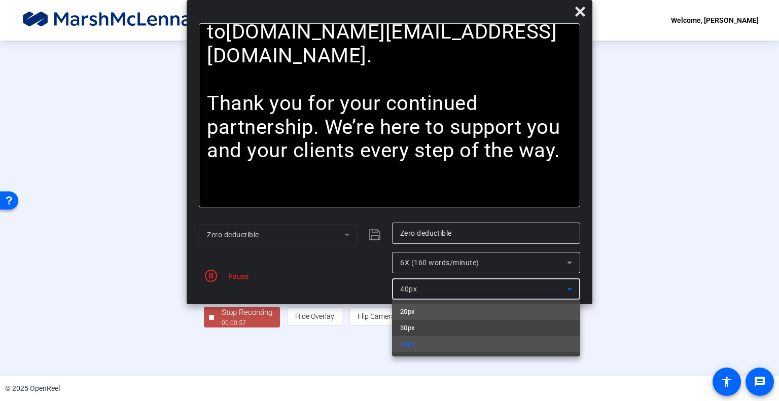
click at [415, 309] on span "20px" at bounding box center [407, 312] width 15 height 12
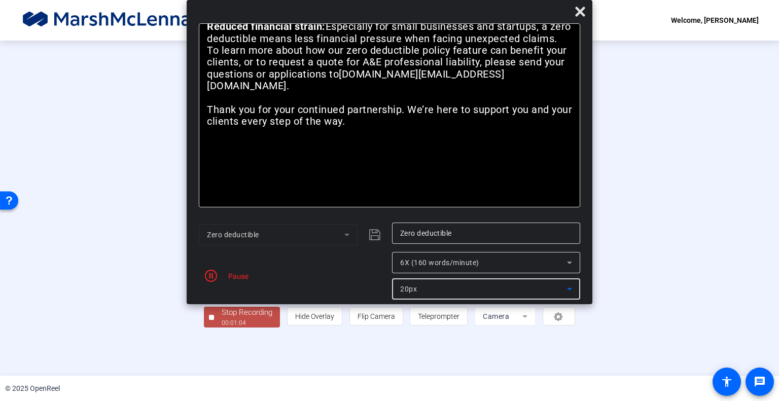
click at [415, 267] on div "6X (160 words/minute)" at bounding box center [483, 263] width 167 height 12
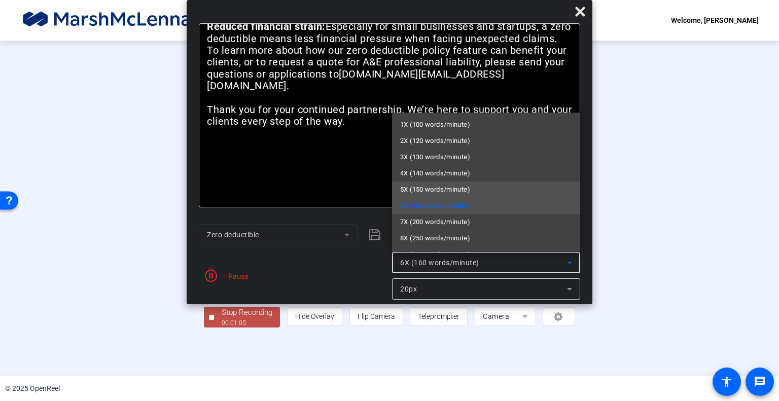
click at [428, 188] on span "5X (150 words/minute)" at bounding box center [435, 190] width 70 height 12
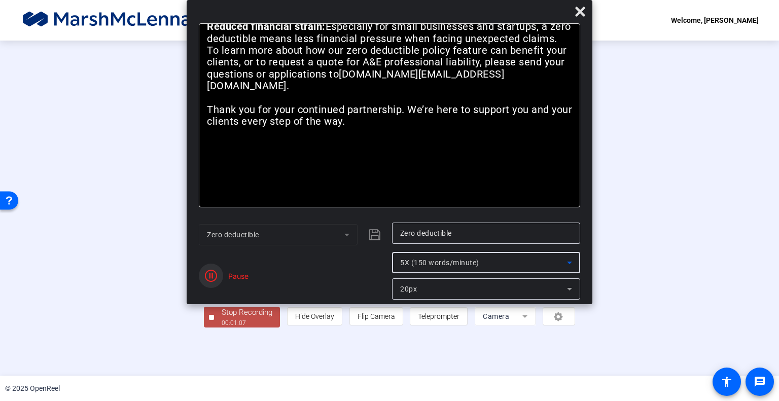
click at [210, 277] on icon "button" at bounding box center [211, 276] width 12 height 12
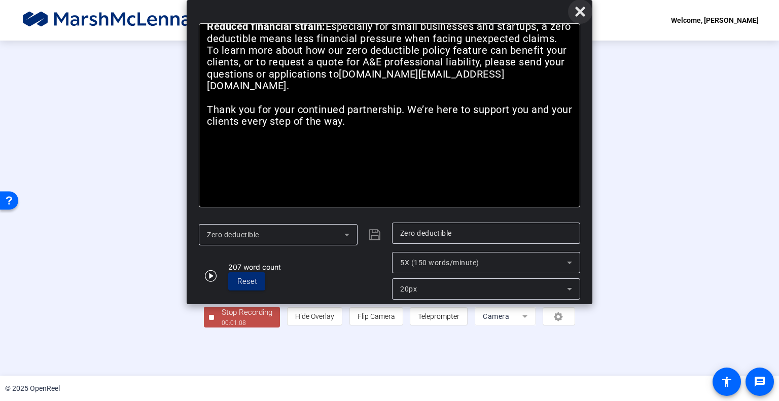
click at [578, 12] on icon at bounding box center [580, 12] width 12 height 12
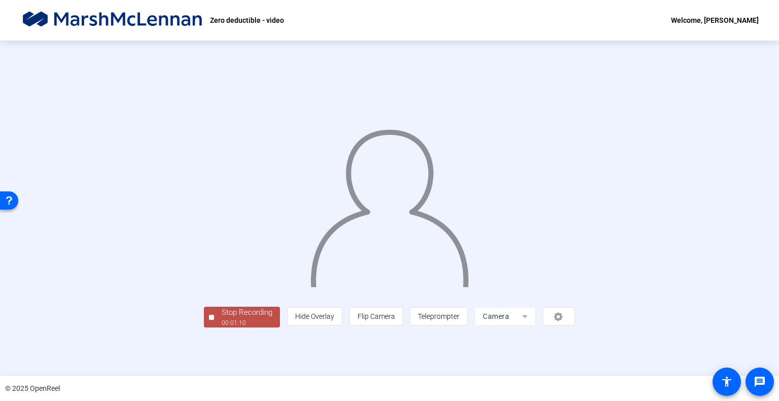
scroll to position [15, 0]
click at [222, 328] on div "00:01:12" at bounding box center [247, 322] width 51 height 9
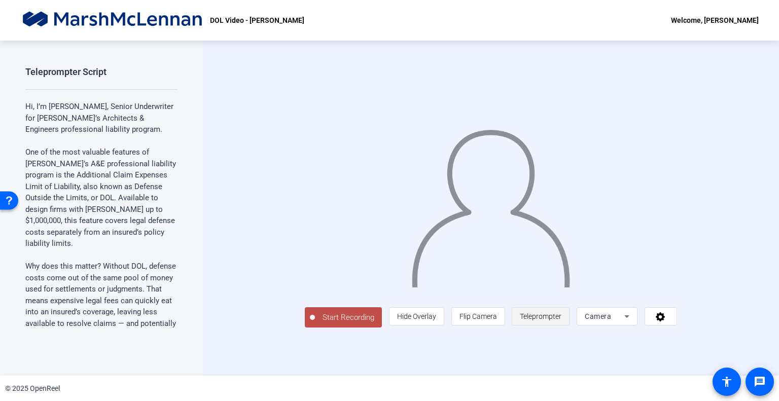
click at [561, 320] on span "Teleprompter" at bounding box center [541, 316] width 42 height 8
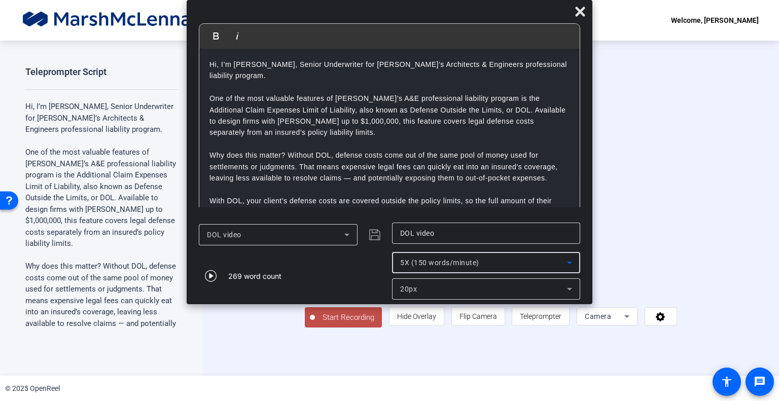
click at [438, 263] on span "5X (150 words/minute)" at bounding box center [439, 263] width 79 height 8
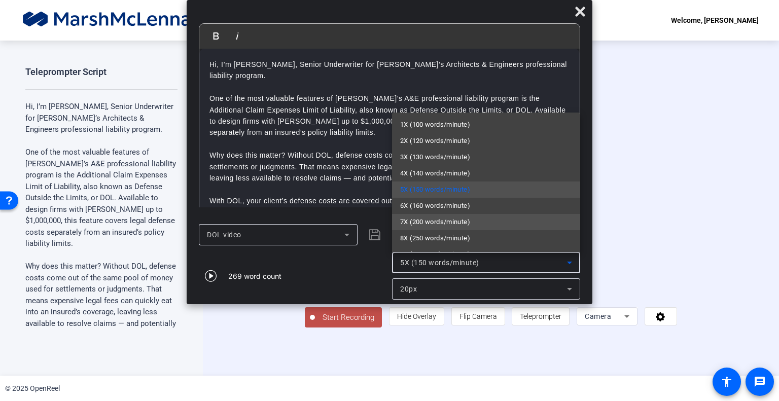
click at [427, 215] on mat-option "7X (200 words/minute)" at bounding box center [486, 222] width 188 height 16
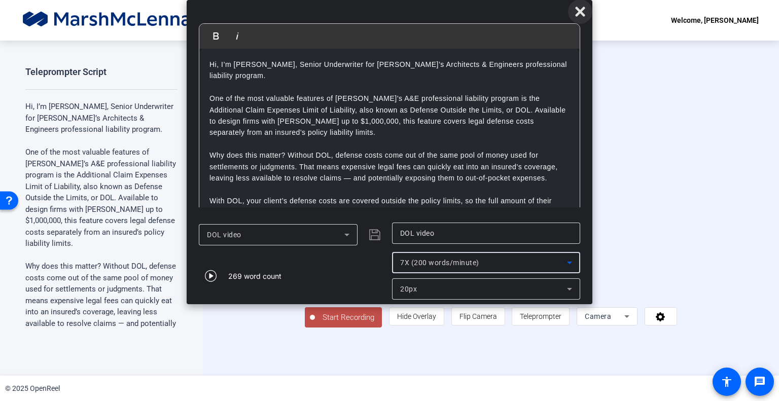
click at [574, 13] on icon at bounding box center [580, 12] width 12 height 12
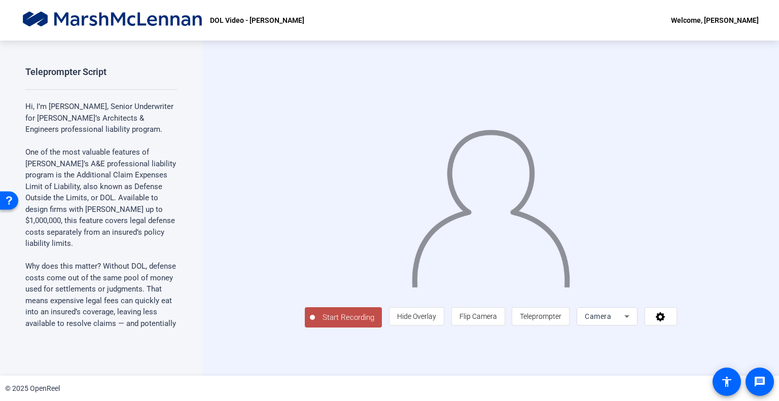
click at [315, 323] on span "Start Recording" at bounding box center [348, 318] width 67 height 12
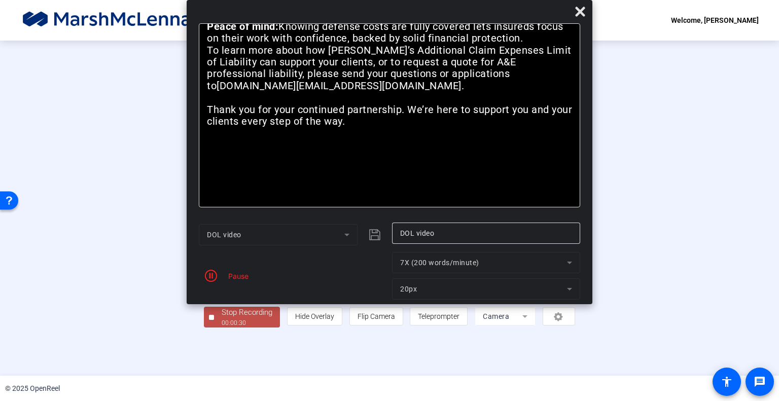
click at [415, 260] on mat-form-field "7X (200 words/minute)" at bounding box center [486, 262] width 188 height 21
click at [235, 276] on div "Pause" at bounding box center [235, 276] width 25 height 11
click at [210, 276] on icon "button" at bounding box center [211, 276] width 12 height 12
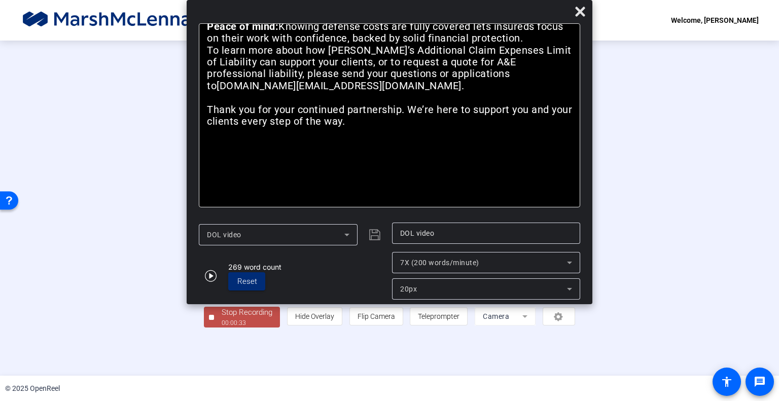
click at [434, 257] on mat-select "7X (200 words/minute)" at bounding box center [486, 263] width 172 height 12
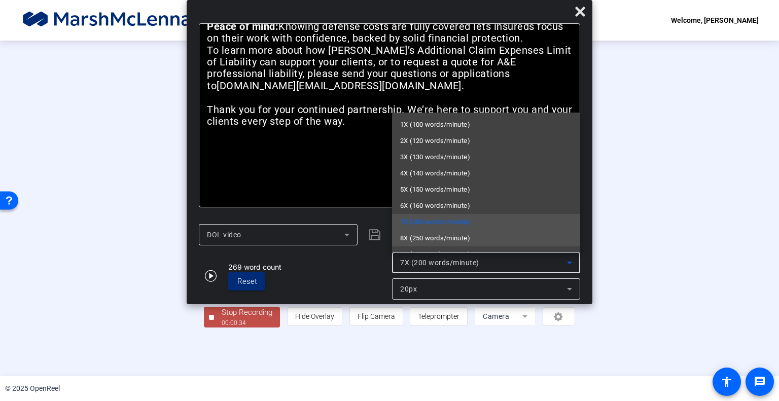
click at [443, 245] on mat-option "8X (250 words/minute)" at bounding box center [486, 238] width 188 height 16
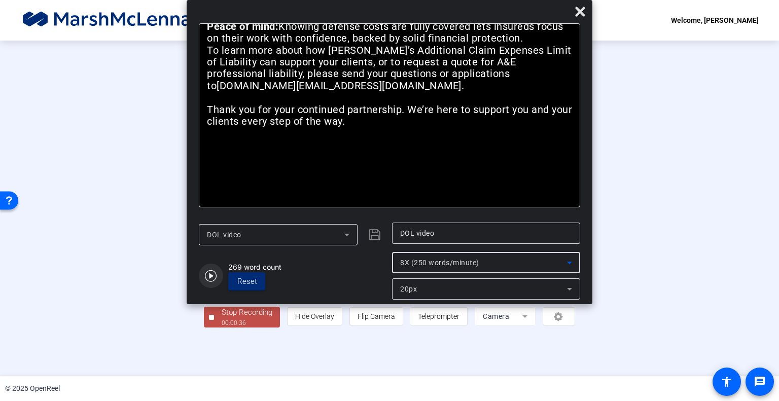
click at [207, 278] on icon "button" at bounding box center [211, 276] width 12 height 12
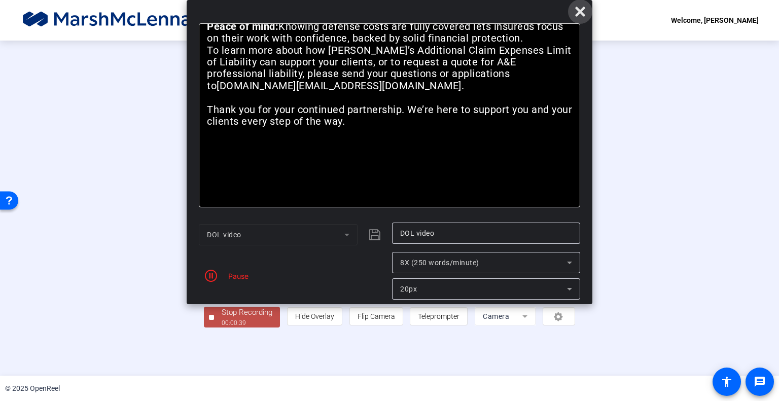
click at [581, 5] on span at bounding box center [580, 11] width 24 height 24
click at [580, 12] on icon at bounding box center [580, 12] width 10 height 10
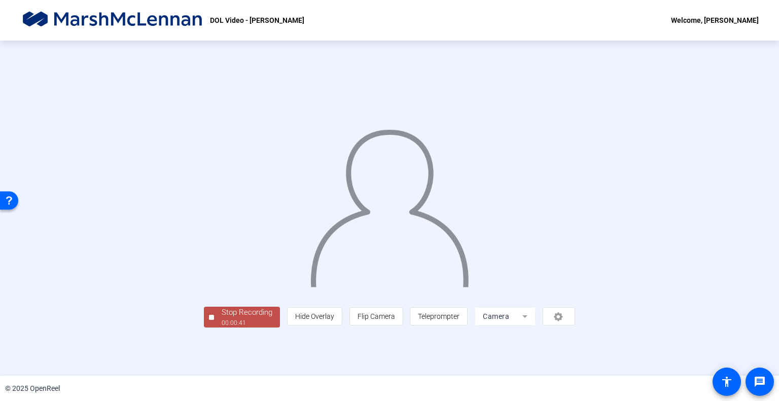
scroll to position [6, 0]
click at [222, 328] on div "00:00:42" at bounding box center [247, 322] width 51 height 9
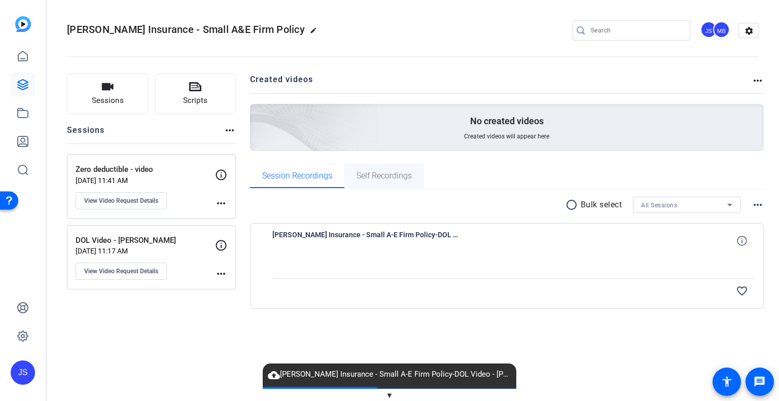
click at [381, 172] on span "Self Recordings" at bounding box center [383, 176] width 55 height 8
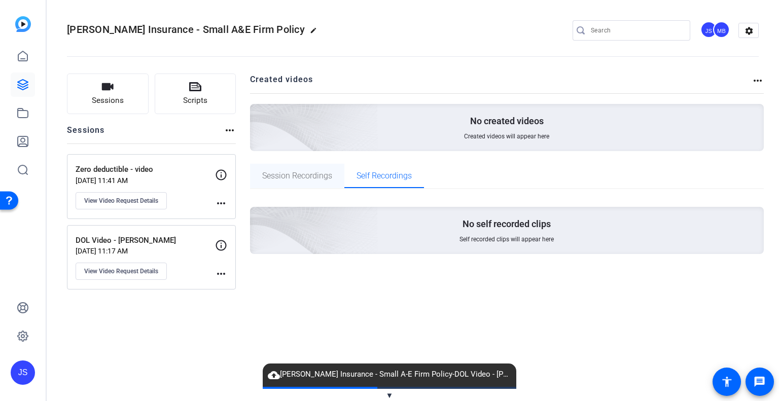
click at [298, 175] on span "Session Recordings" at bounding box center [297, 176] width 70 height 8
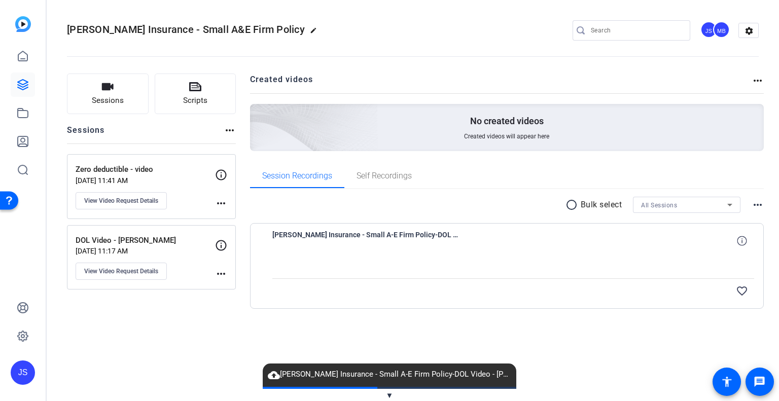
click at [174, 231] on div "DOL Video - [PERSON_NAME] [DATE] 11:17 AM View Video Request Details more_horiz" at bounding box center [151, 257] width 169 height 65
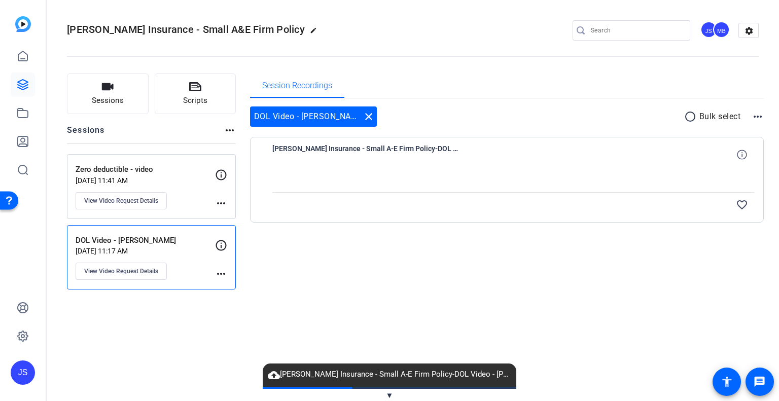
click at [670, 193] on div "favorite_border" at bounding box center [585, 205] width 337 height 24
click at [760, 114] on mat-icon "more_horiz" at bounding box center [757, 117] width 12 height 12
click at [720, 125] on span "View Archived Clips" at bounding box center [726, 130] width 57 height 12
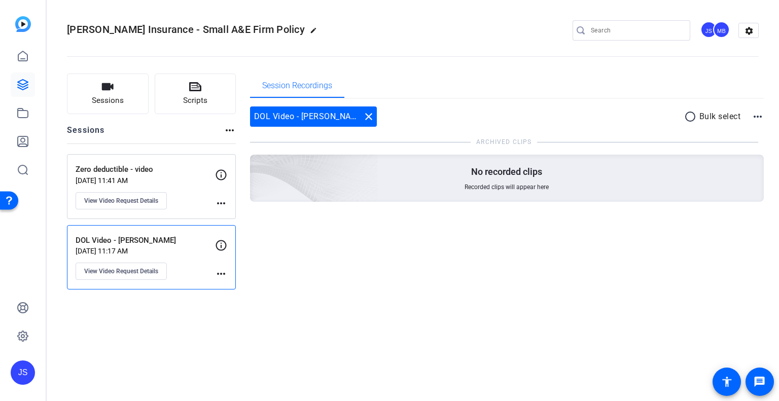
click at [757, 118] on mat-icon "more_horiz" at bounding box center [757, 117] width 12 height 12
click at [739, 130] on span "Hide Archived Clips" at bounding box center [727, 130] width 57 height 12
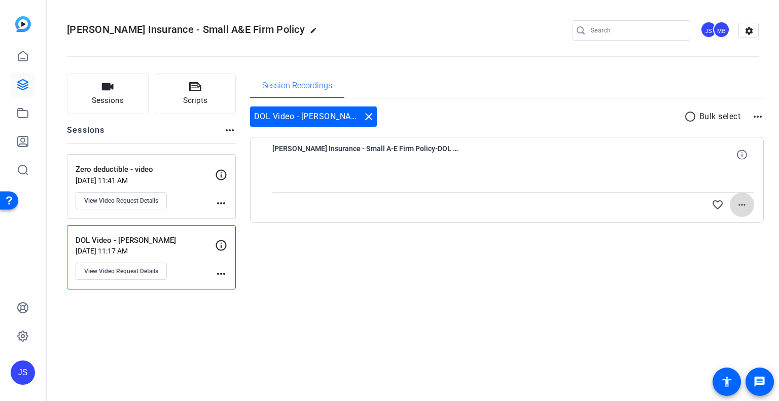
click at [742, 206] on mat-icon "more_horiz" at bounding box center [742, 205] width 12 height 12
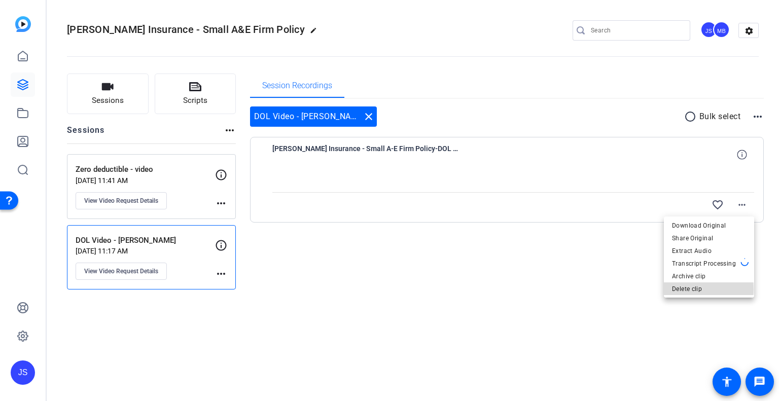
click at [691, 289] on span "Delete clip" at bounding box center [709, 289] width 74 height 12
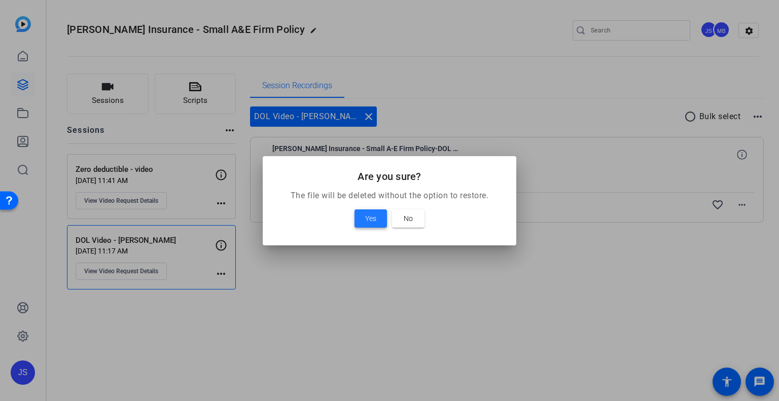
click at [379, 219] on span at bounding box center [370, 218] width 32 height 24
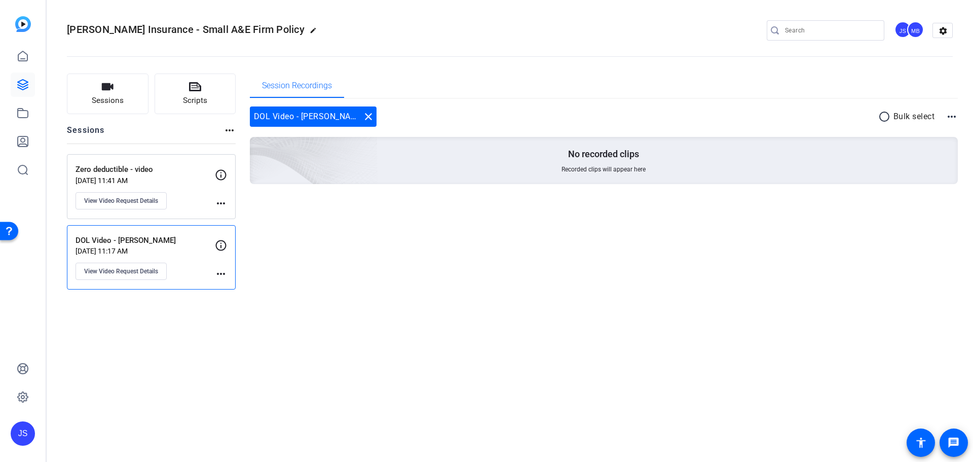
click at [14, 401] on div "JS" at bounding box center [23, 433] width 24 height 24
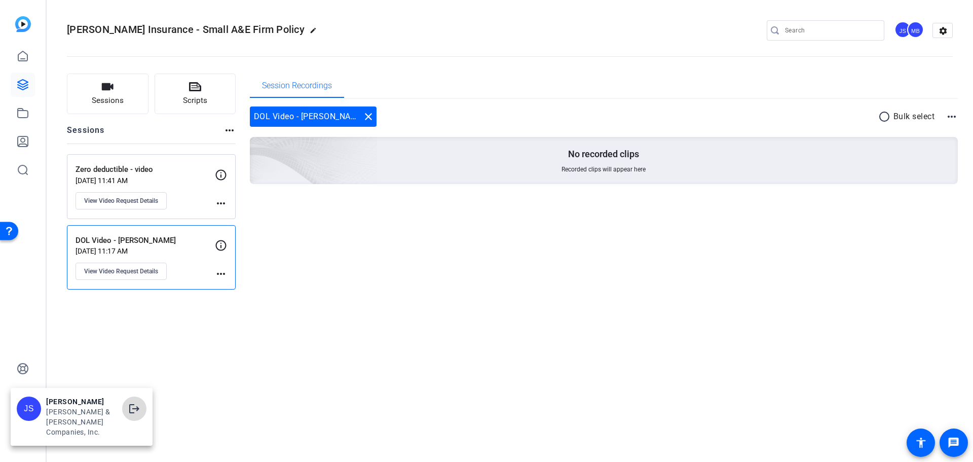
click at [130, 401] on mat-icon "logout" at bounding box center [134, 409] width 12 height 12
